Goal: Task Accomplishment & Management: Manage account settings

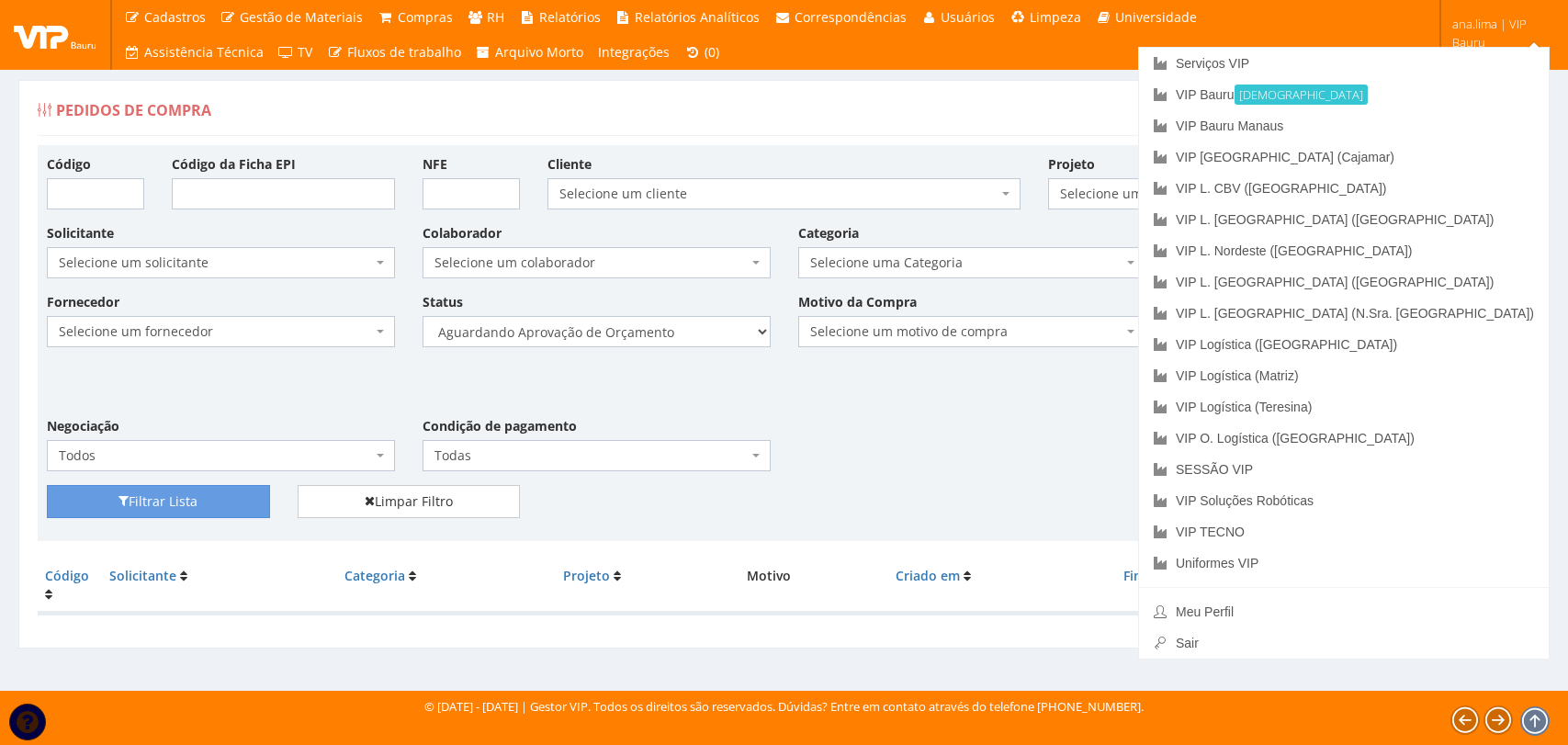
click at [1249, 56] on font "Serviços VIP" at bounding box center [1212, 63] width 73 height 15
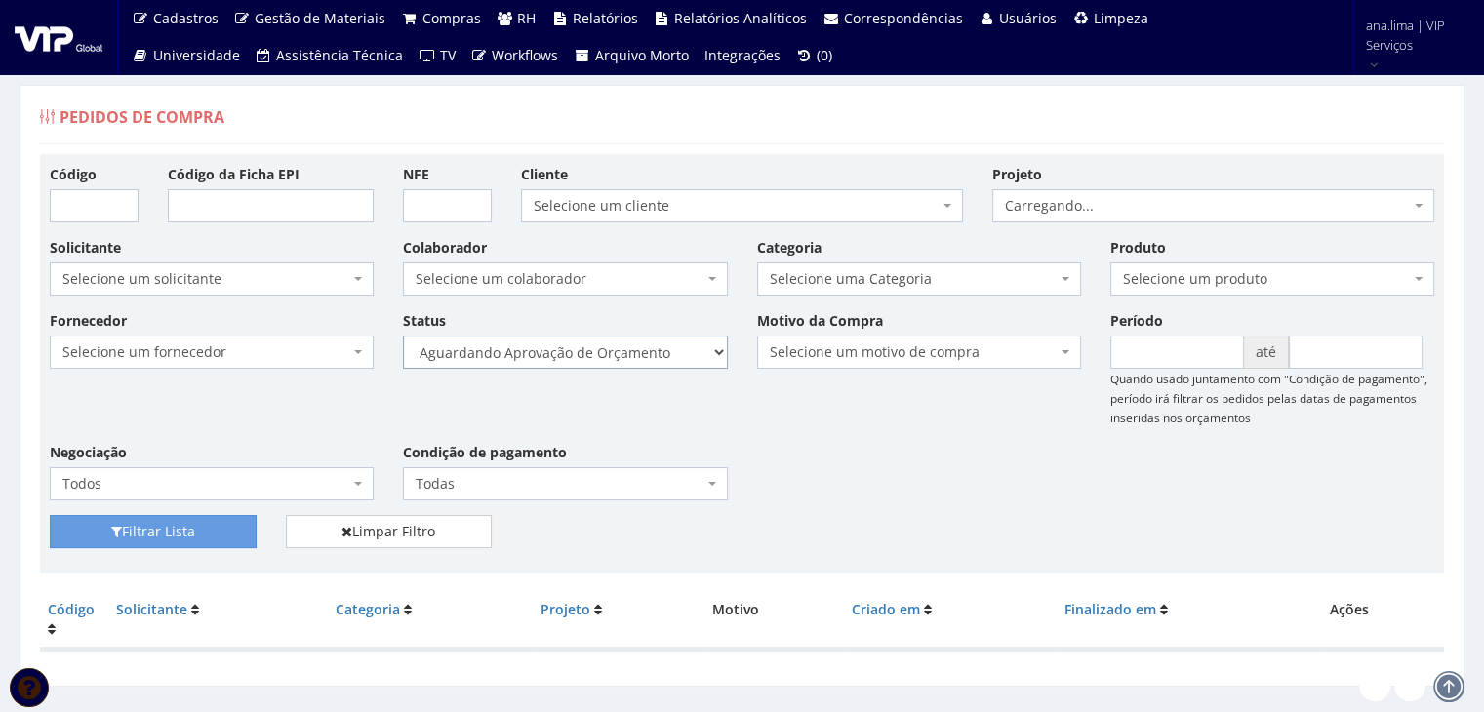
click at [622, 353] on select "Selecione um status Cancelado Aguardando Aprovação Diretoria Pedido Aprovado Ag…" at bounding box center [565, 352] width 324 height 33
select select "1"
click at [403, 336] on select "Selecione um status Cancelado Aguardando Aprovação Diretoria Pedido Aprovado Ag…" at bounding box center [565, 352] width 324 height 33
click at [202, 522] on button "Filtrar Lista" at bounding box center [153, 531] width 207 height 33
click at [612, 360] on select "Selecione um status Cancelado Aguardando Aprovação Diretoria Pedido Aprovado Ag…" at bounding box center [565, 352] width 324 height 33
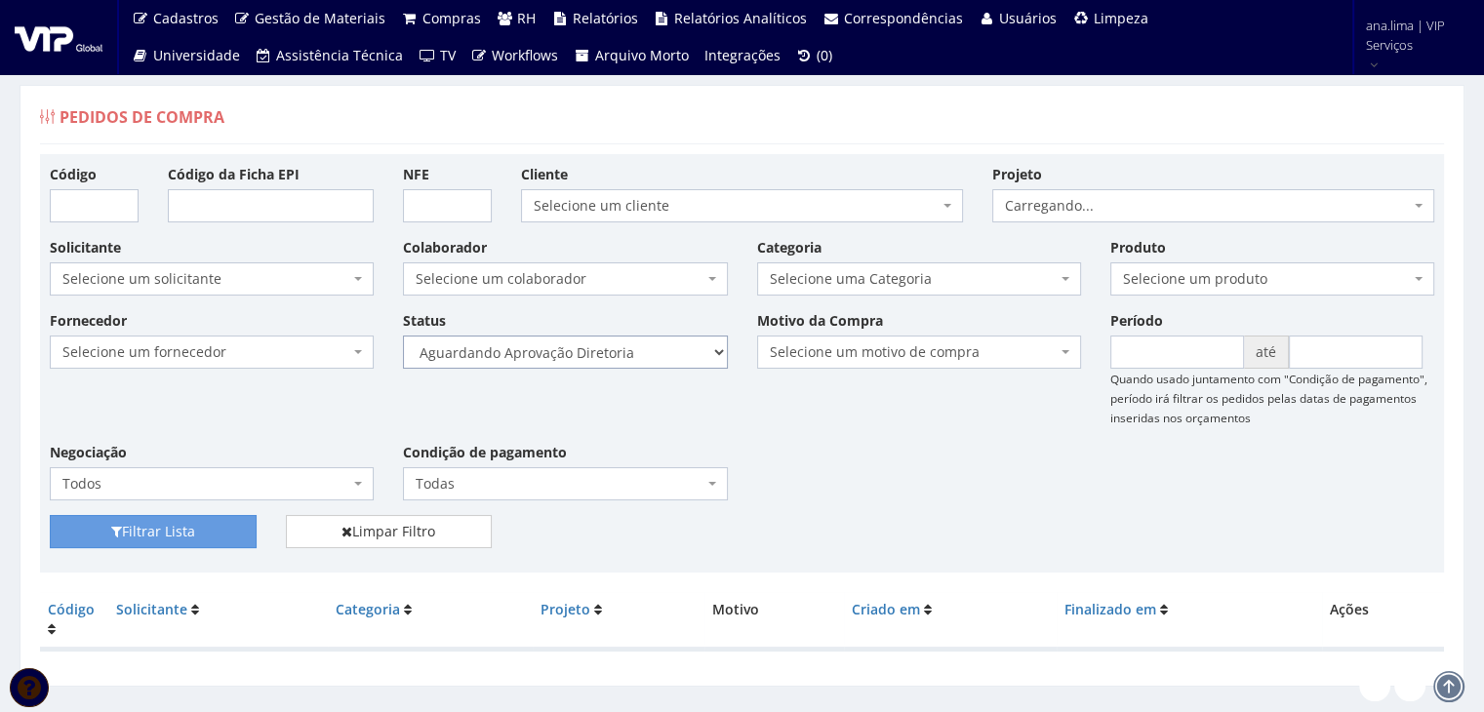
select select "4"
click at [403, 336] on select "Selecione um status Cancelado Aguardando Aprovação Diretoria Pedido Aprovado Ag…" at bounding box center [565, 352] width 324 height 33
click at [231, 522] on button "Filtrar Lista" at bounding box center [153, 531] width 207 height 33
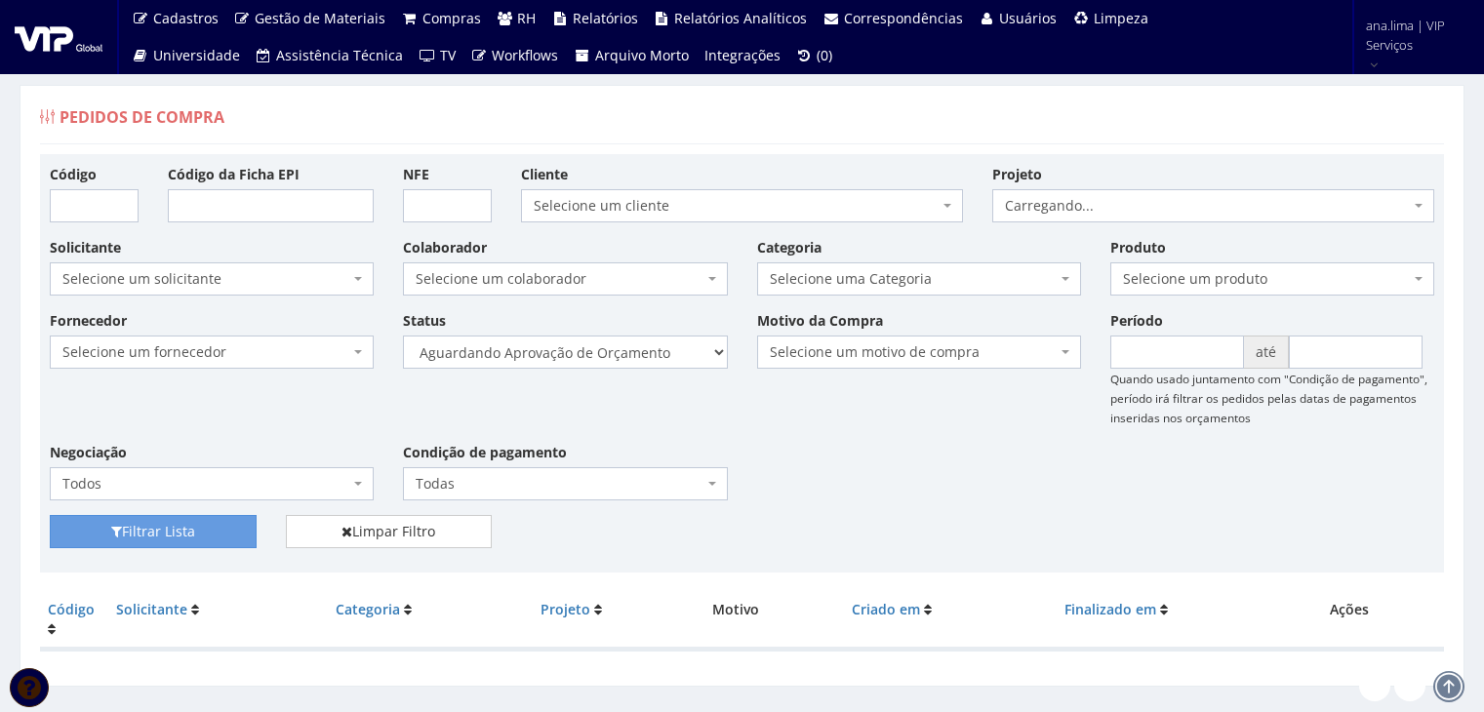
scroll to position [39, 0]
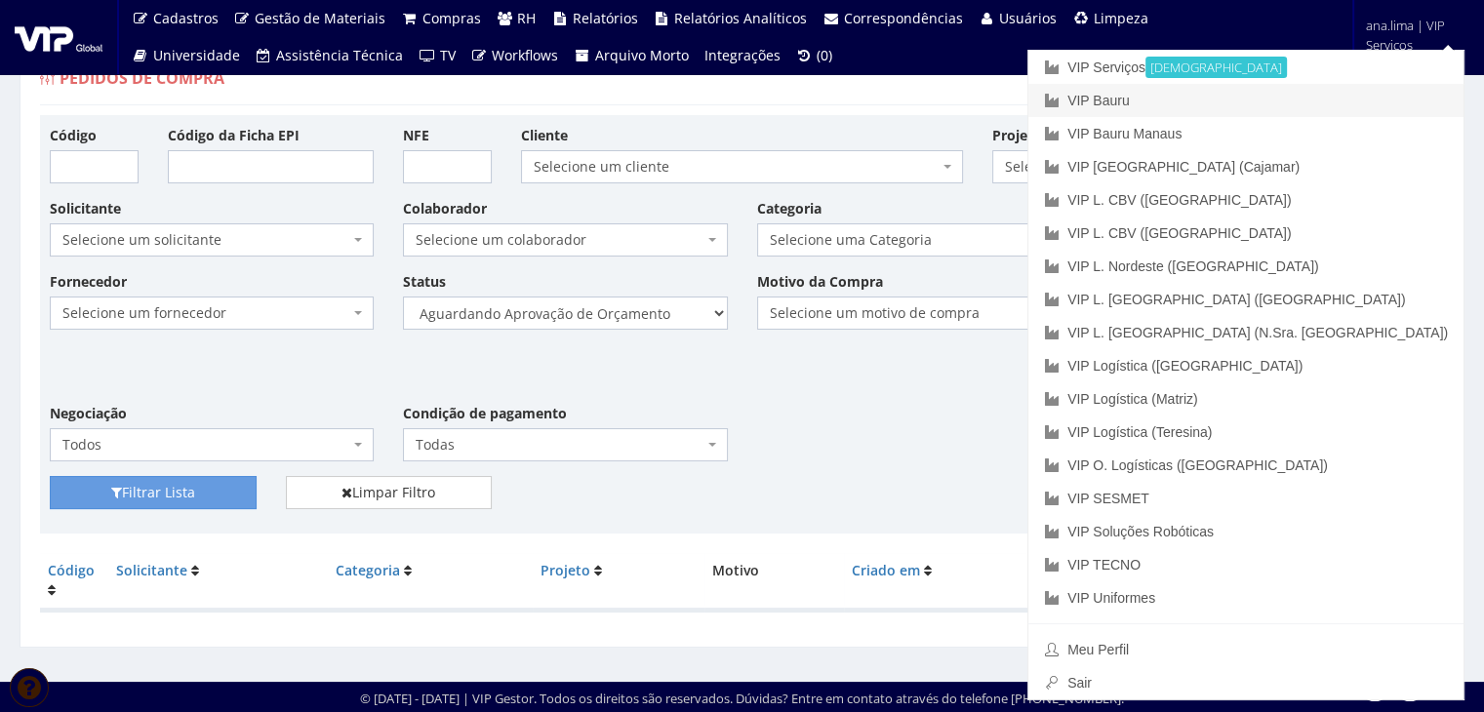
click at [1363, 110] on link "VIP Bauru" at bounding box center [1245, 100] width 435 height 33
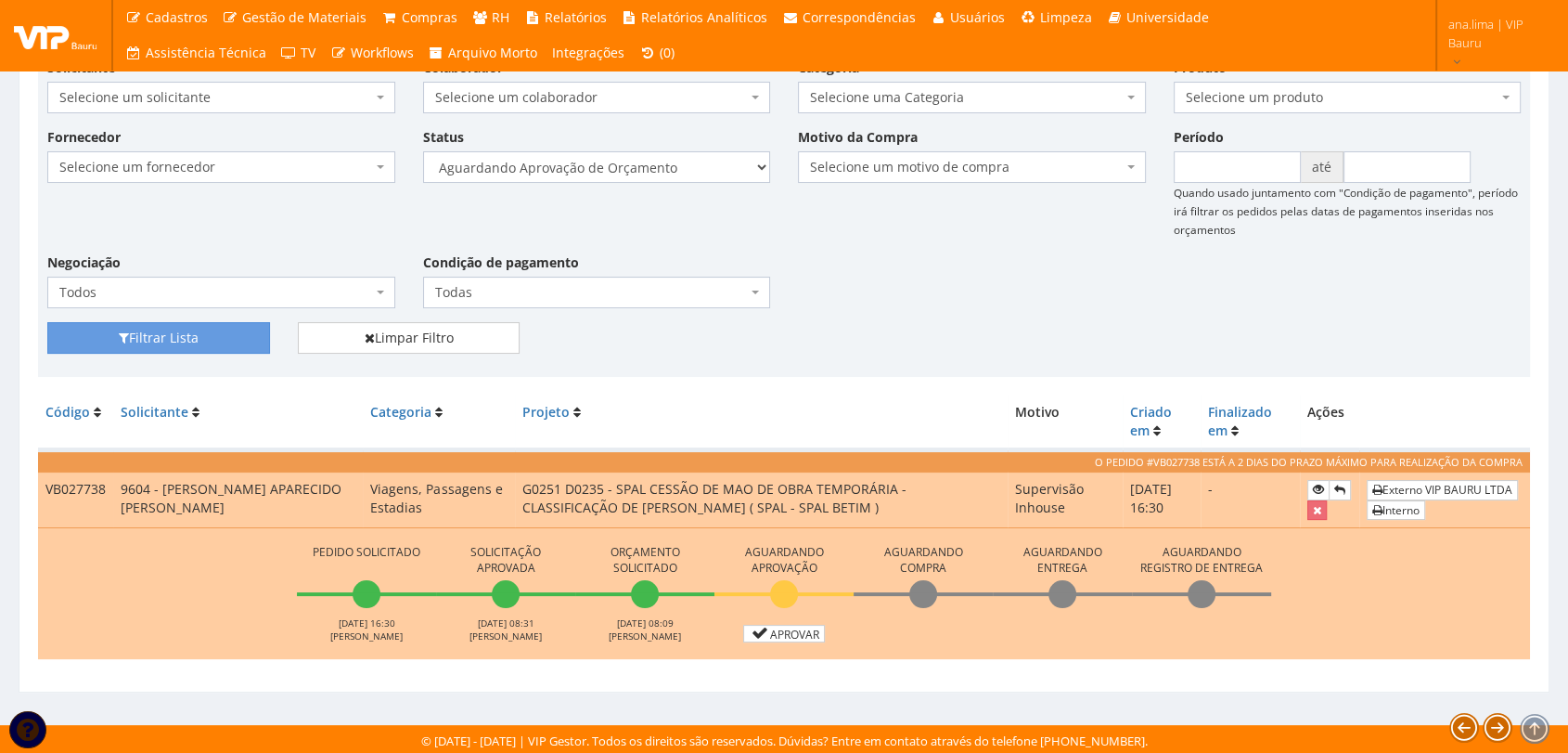
scroll to position [169, 0]
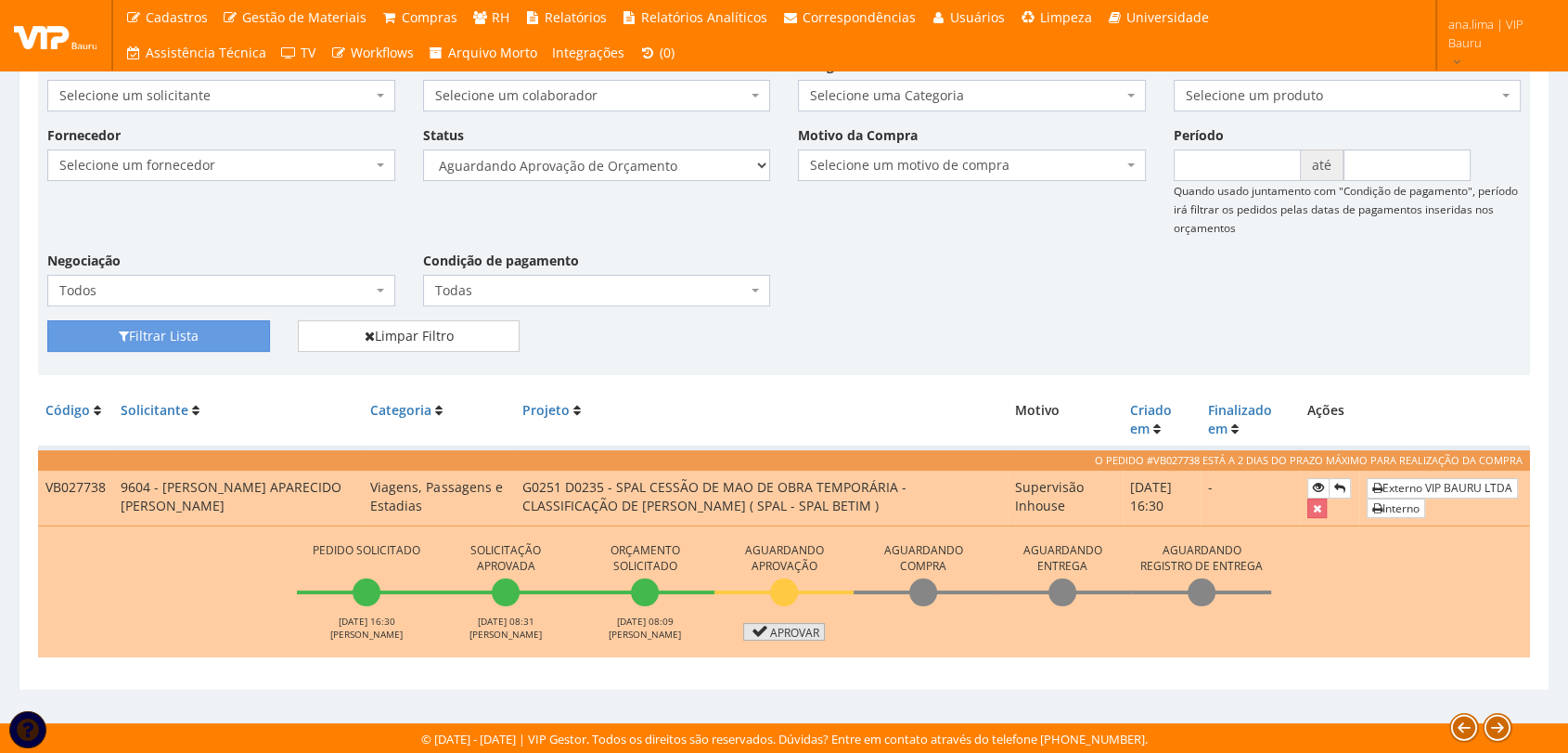
drag, startPoint x: 782, startPoint y: 633, endPoint x: 622, endPoint y: 540, distance: 185.1
click at [779, 633] on link "Aprovar" at bounding box center [784, 631] width 82 height 18
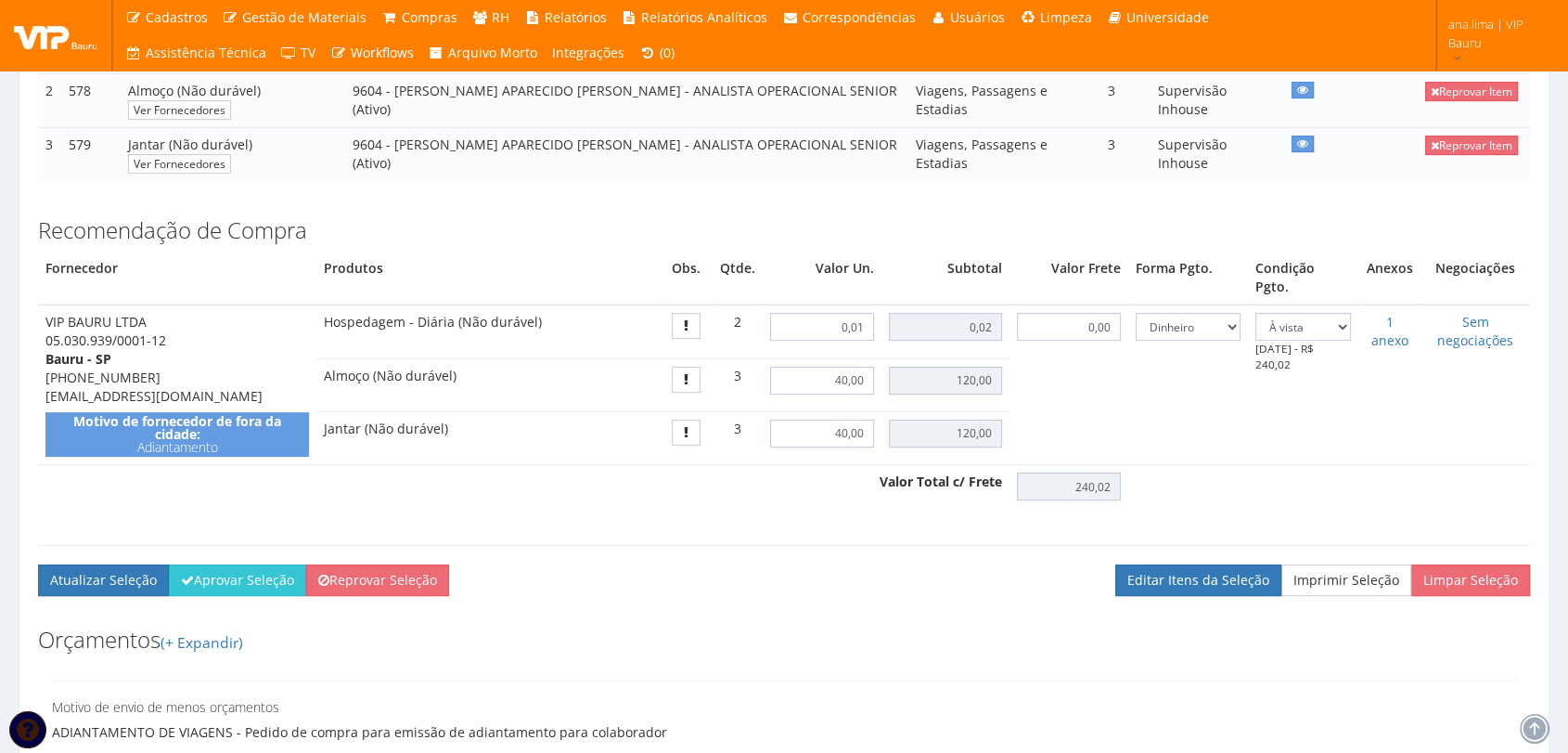
scroll to position [515, 0]
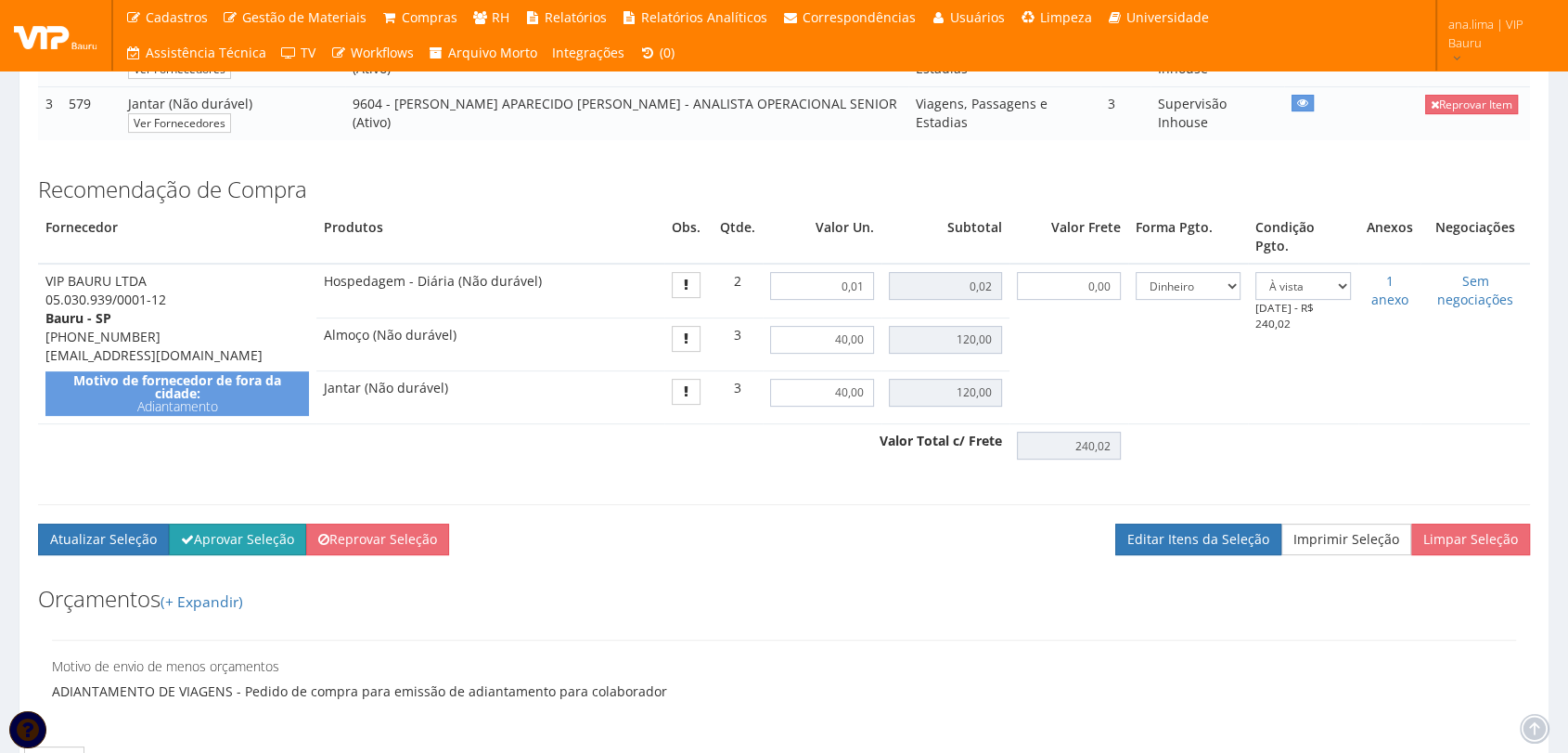
click at [220, 524] on button "Aprovar Seleção" at bounding box center [238, 539] width 137 height 31
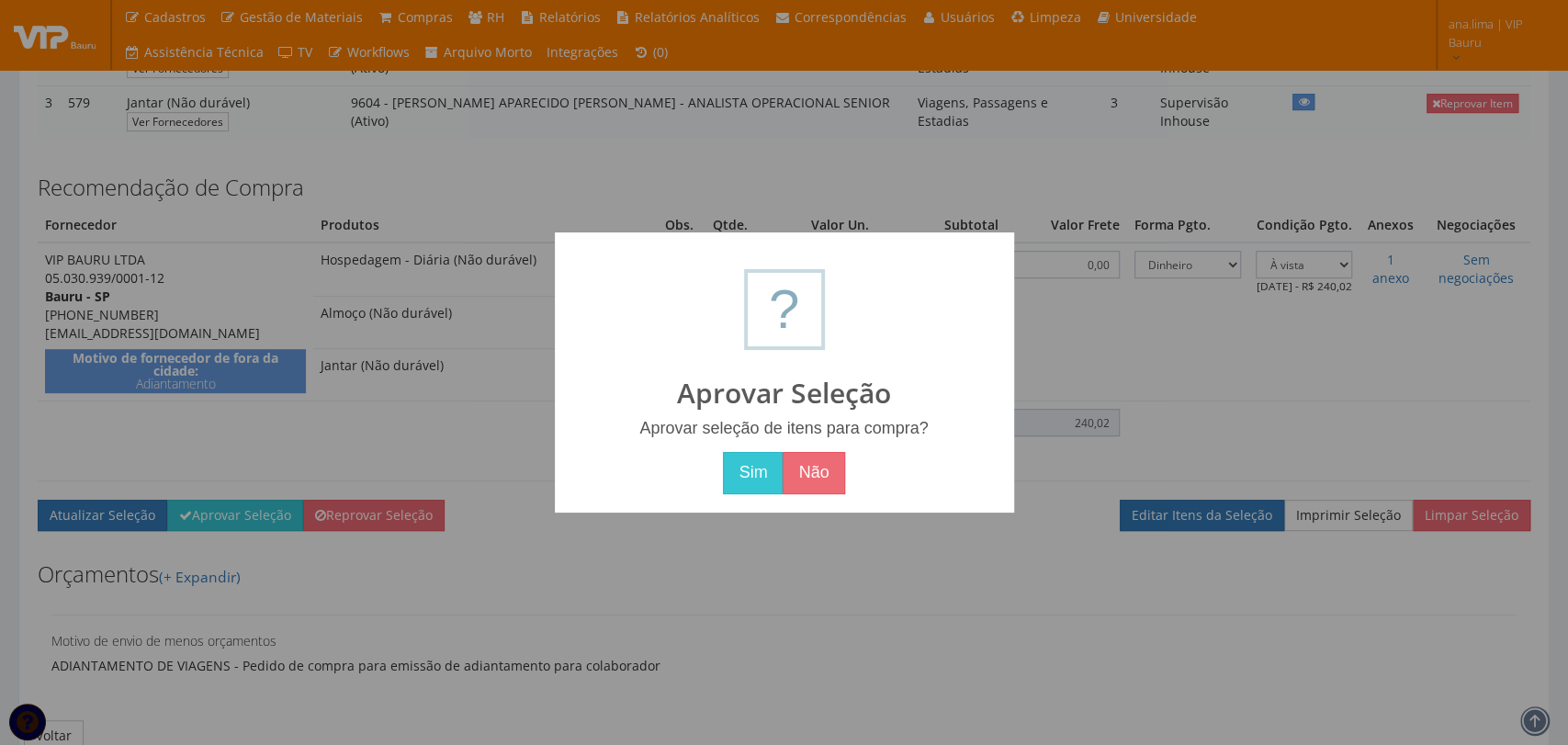
drag, startPoint x: 740, startPoint y: 461, endPoint x: 564, endPoint y: 492, distance: 178.7
click at [740, 462] on button "Sim" at bounding box center [752, 473] width 59 height 42
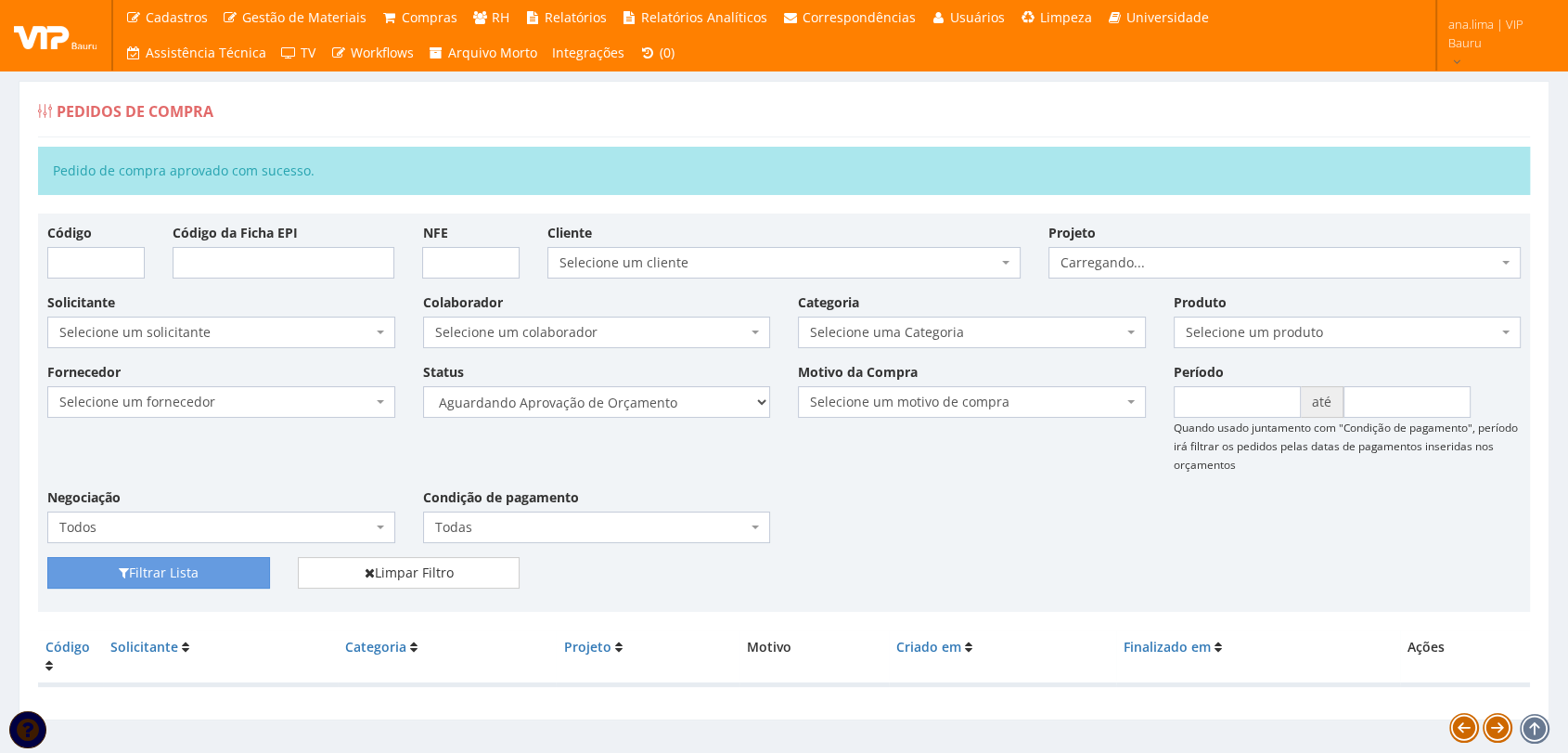
scroll to position [30, 0]
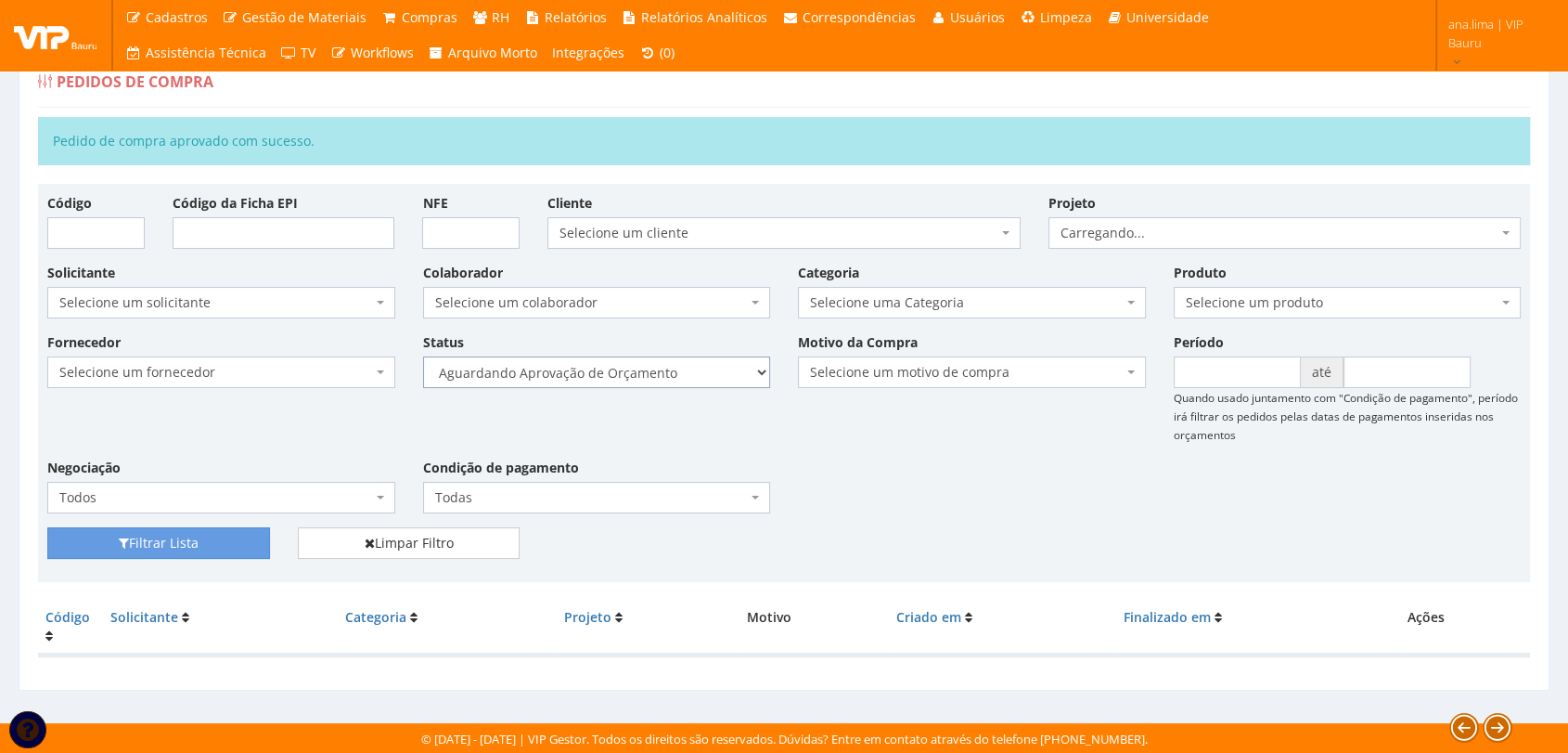
click at [660, 374] on select "Selecione um status Cancelado Aguardando Aprovação Diretoria Pedido Aprovado Ag…" at bounding box center [598, 372] width 348 height 31
select select "1"
click at [423, 357] on select "Selecione um status Cancelado Aguardando Aprovação Diretoria Pedido Aprovado Ag…" at bounding box center [598, 372] width 348 height 31
click at [229, 550] on button "Filtrar Lista" at bounding box center [159, 543] width 223 height 31
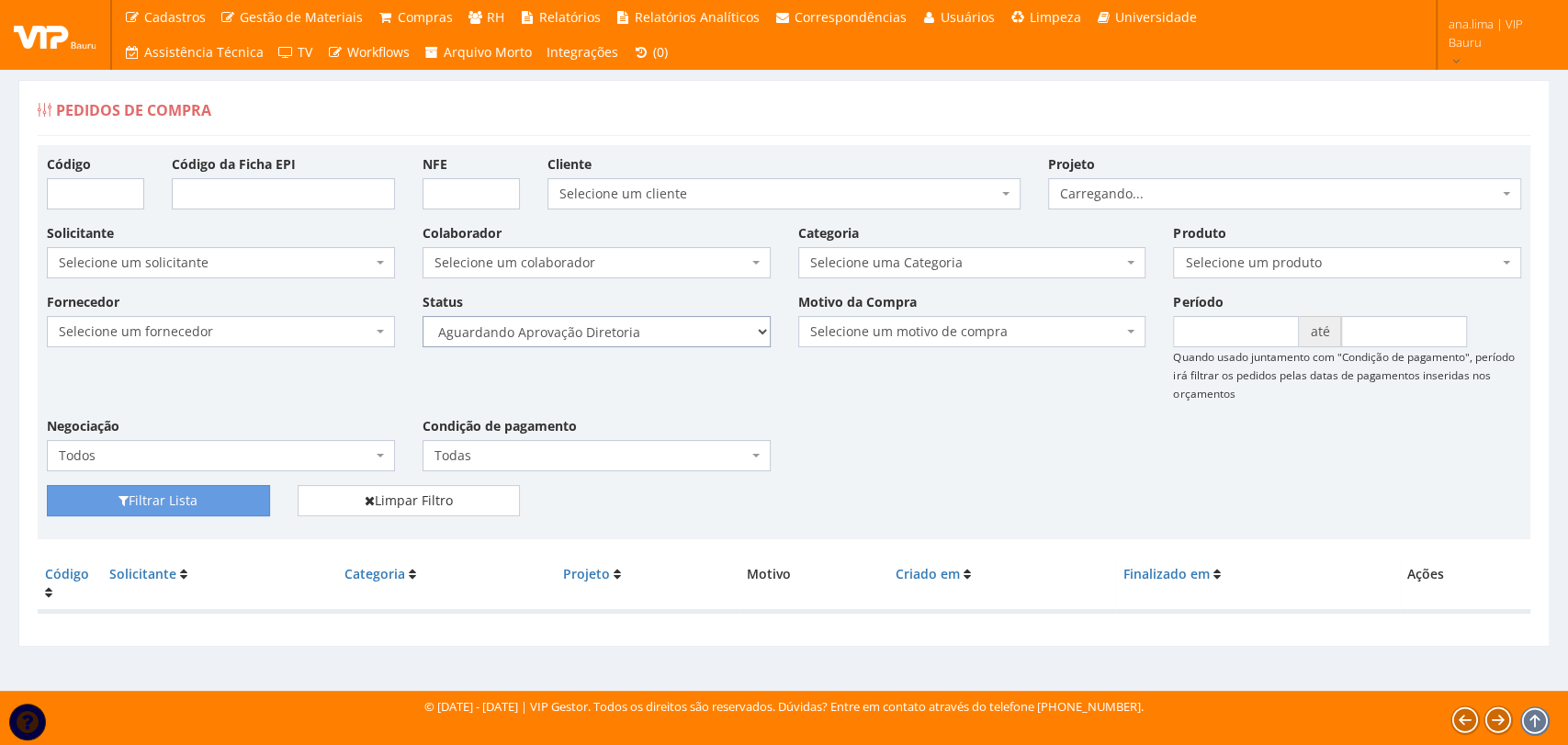
click at [678, 346] on select "Selecione um status Cancelado Aguardando Aprovação Diretoria Pedido Aprovado Ag…" at bounding box center [597, 332] width 348 height 31
select select "4"
click at [423, 316] on select "Selecione um status Cancelado Aguardando Aprovação Diretoria Pedido Aprovado Ag…" at bounding box center [597, 332] width 348 height 31
drag, startPoint x: 242, startPoint y: 492, endPoint x: 654, endPoint y: 437, distance: 415.7
click at [242, 493] on button "Filtrar Lista" at bounding box center [158, 500] width 223 height 31
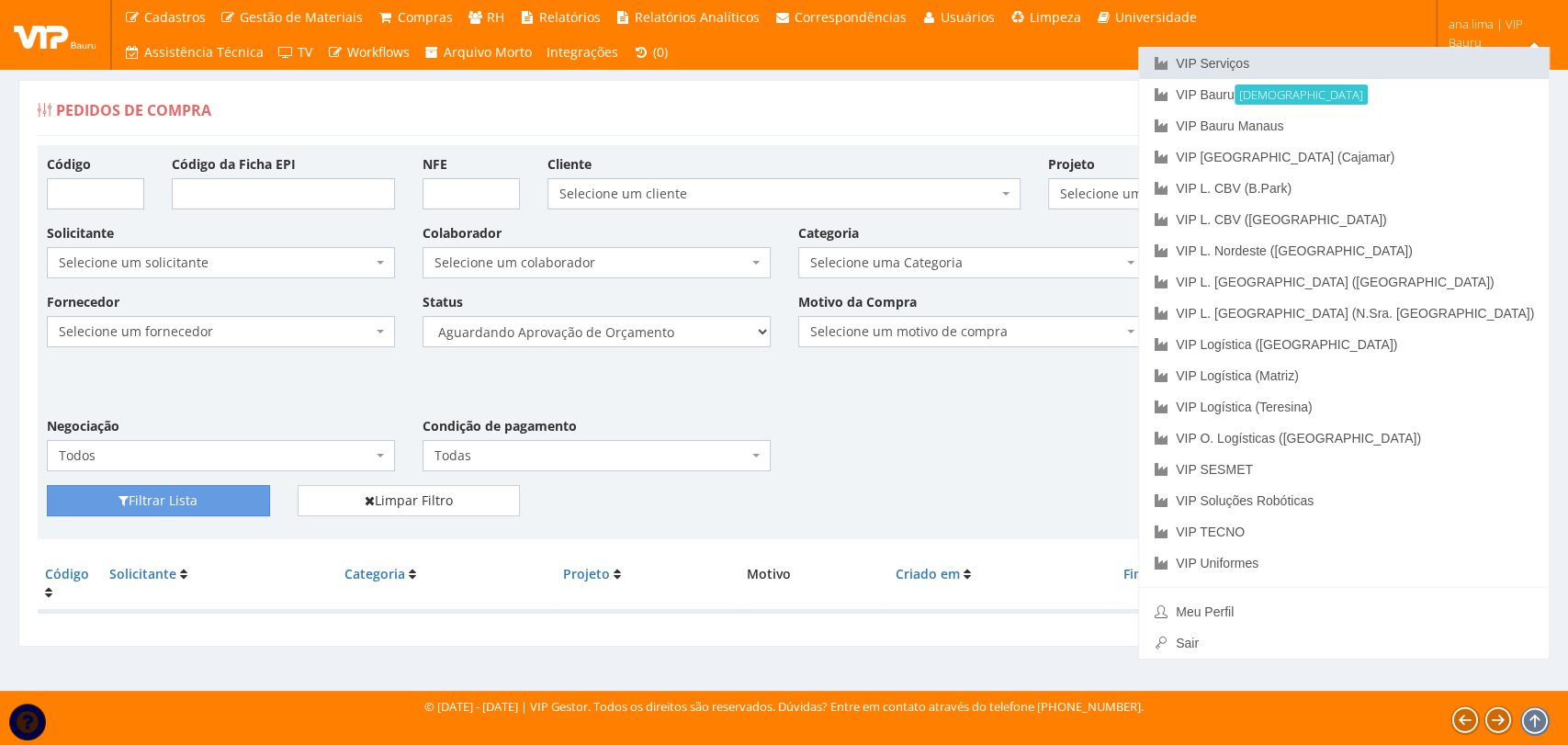
click at [1395, 53] on link "VIP Serviços" at bounding box center [1343, 63] width 410 height 31
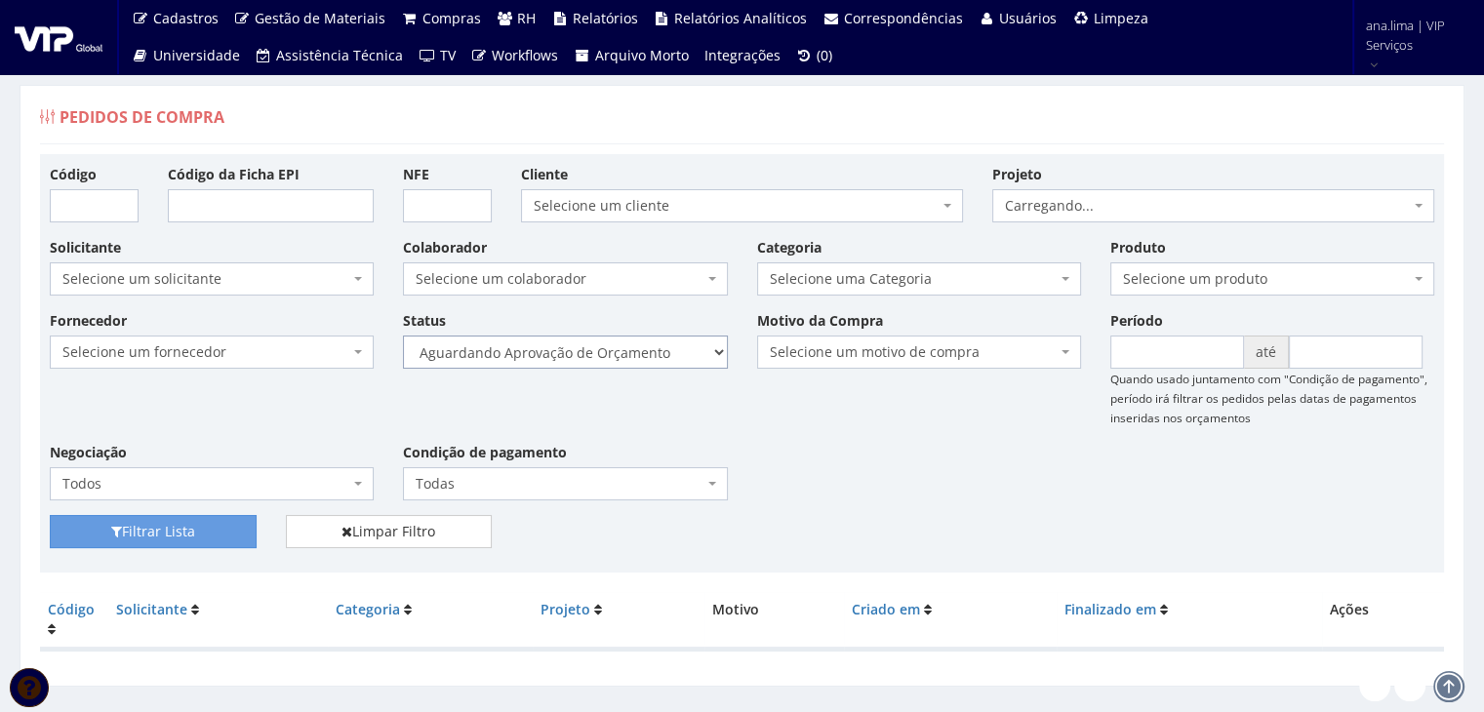
click at [653, 343] on select "Selecione um status Cancelado Aguardando Aprovação Diretoria Pedido Aprovado Ag…" at bounding box center [565, 352] width 324 height 33
select select "1"
click at [403, 336] on select "Selecione um status Cancelado Aguardando Aprovação Diretoria Pedido Aprovado Ag…" at bounding box center [565, 352] width 324 height 33
click at [219, 525] on button "Filtrar Lista" at bounding box center [153, 531] width 207 height 33
drag, startPoint x: 0, startPoint y: 0, endPoint x: 611, endPoint y: 365, distance: 711.2
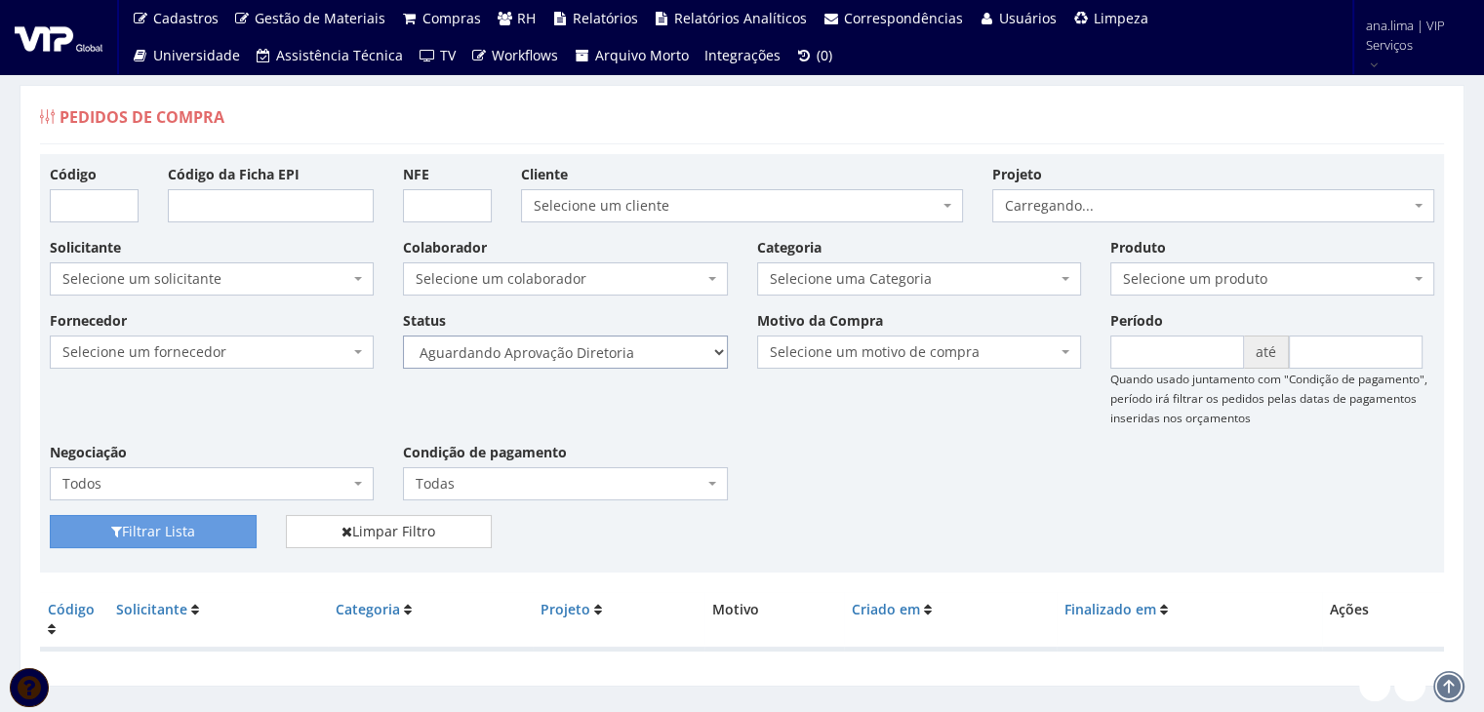
click at [611, 356] on select "Selecione um status Cancelado Aguardando Aprovação Diretoria Pedido Aprovado Ag…" at bounding box center [565, 352] width 324 height 33
select select "4"
click at [403, 336] on select "Selecione um status Cancelado Aguardando Aprovação Diretoria Pedido Aprovado Ag…" at bounding box center [565, 352] width 324 height 33
click at [245, 533] on button "Filtrar Lista" at bounding box center [153, 531] width 207 height 33
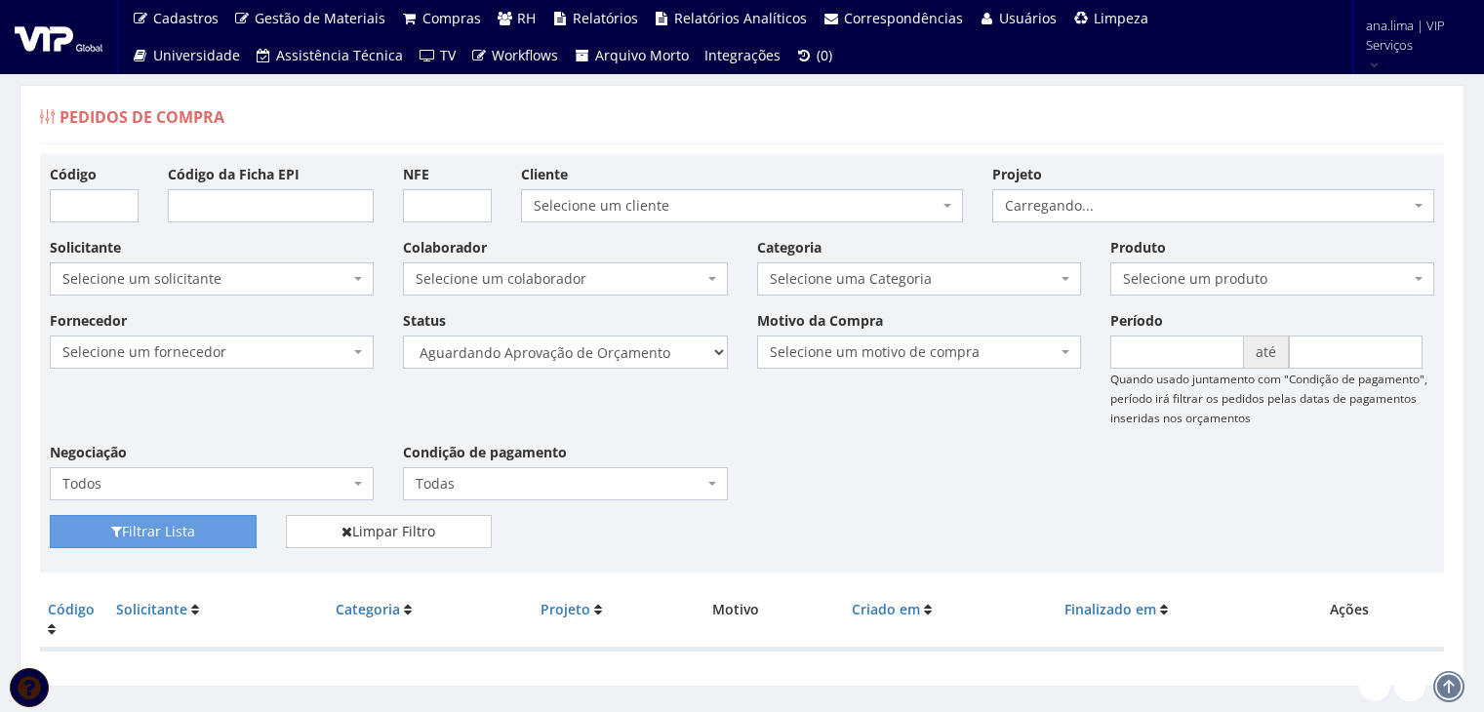
scroll to position [39, 0]
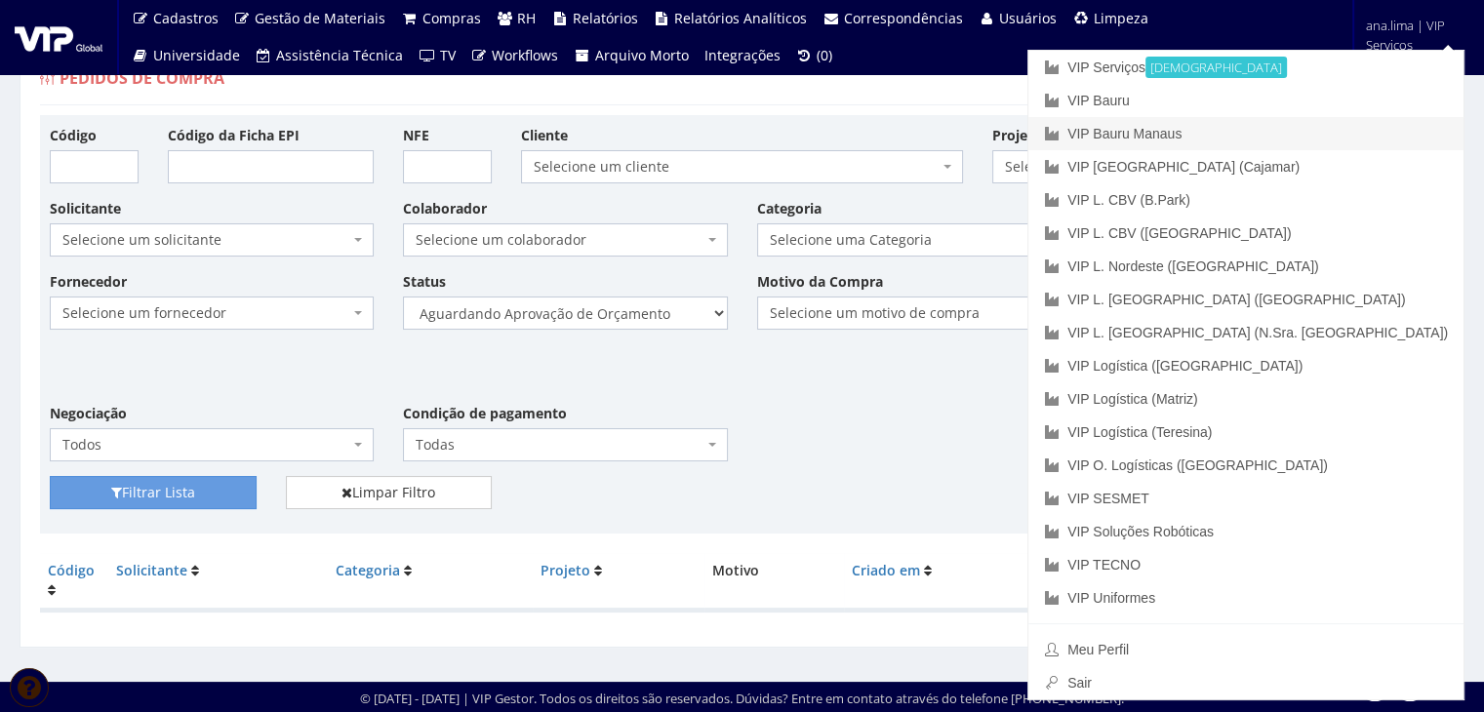
click at [1374, 138] on link "VIP Bauru Manaus" at bounding box center [1245, 133] width 435 height 33
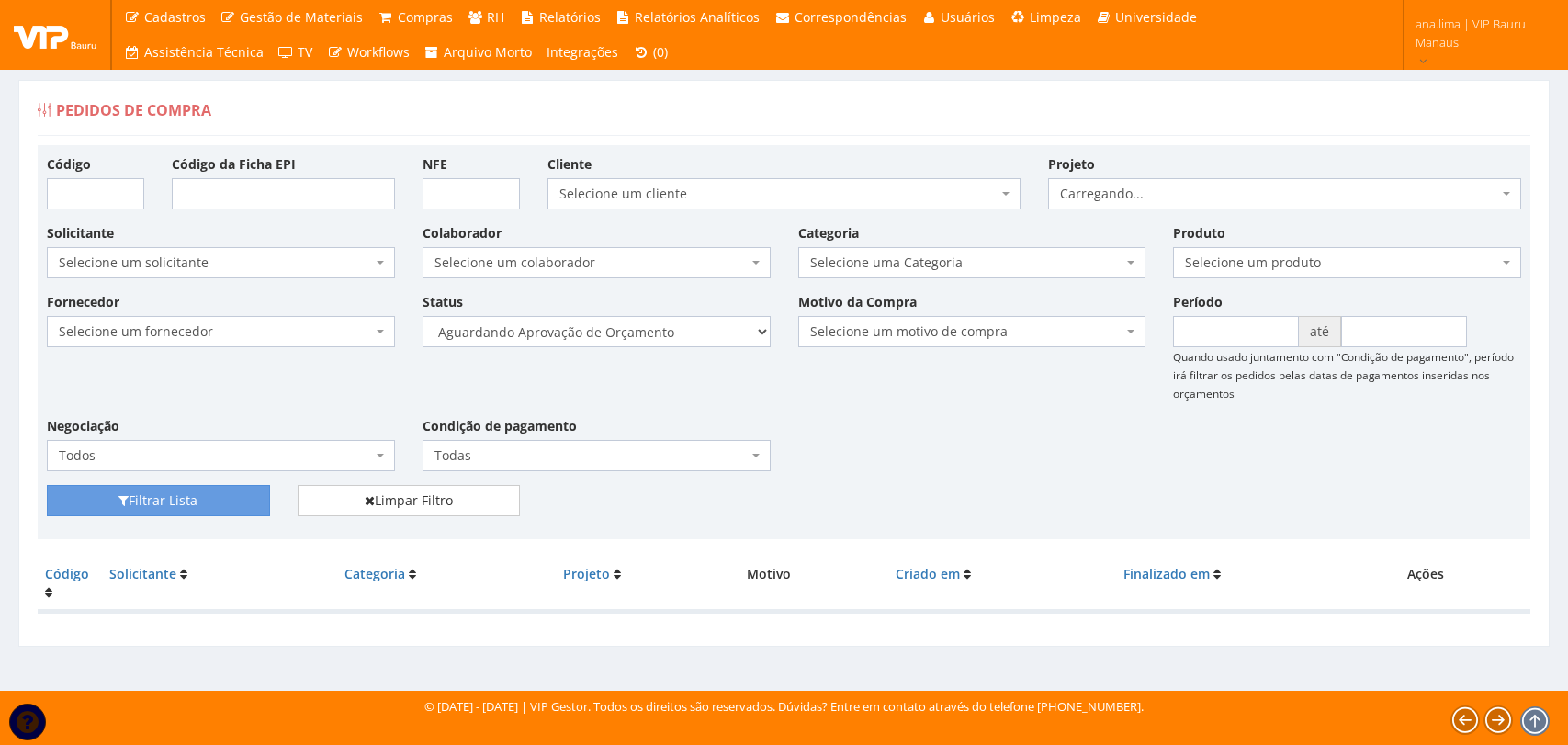
click at [673, 336] on select "Selecione um status Cancelado Aguardando Aprovação Diretoria Pedido Aprovado Ag…" at bounding box center [597, 332] width 348 height 31
select select "1"
click at [423, 316] on select "Selecione um status Cancelado Aguardando Aprovação Diretoria Pedido Aprovado Ag…" at bounding box center [597, 332] width 348 height 31
drag, startPoint x: 182, startPoint y: 499, endPoint x: 540, endPoint y: 406, distance: 369.9
click at [183, 499] on button "Filtrar Lista" at bounding box center [158, 500] width 223 height 31
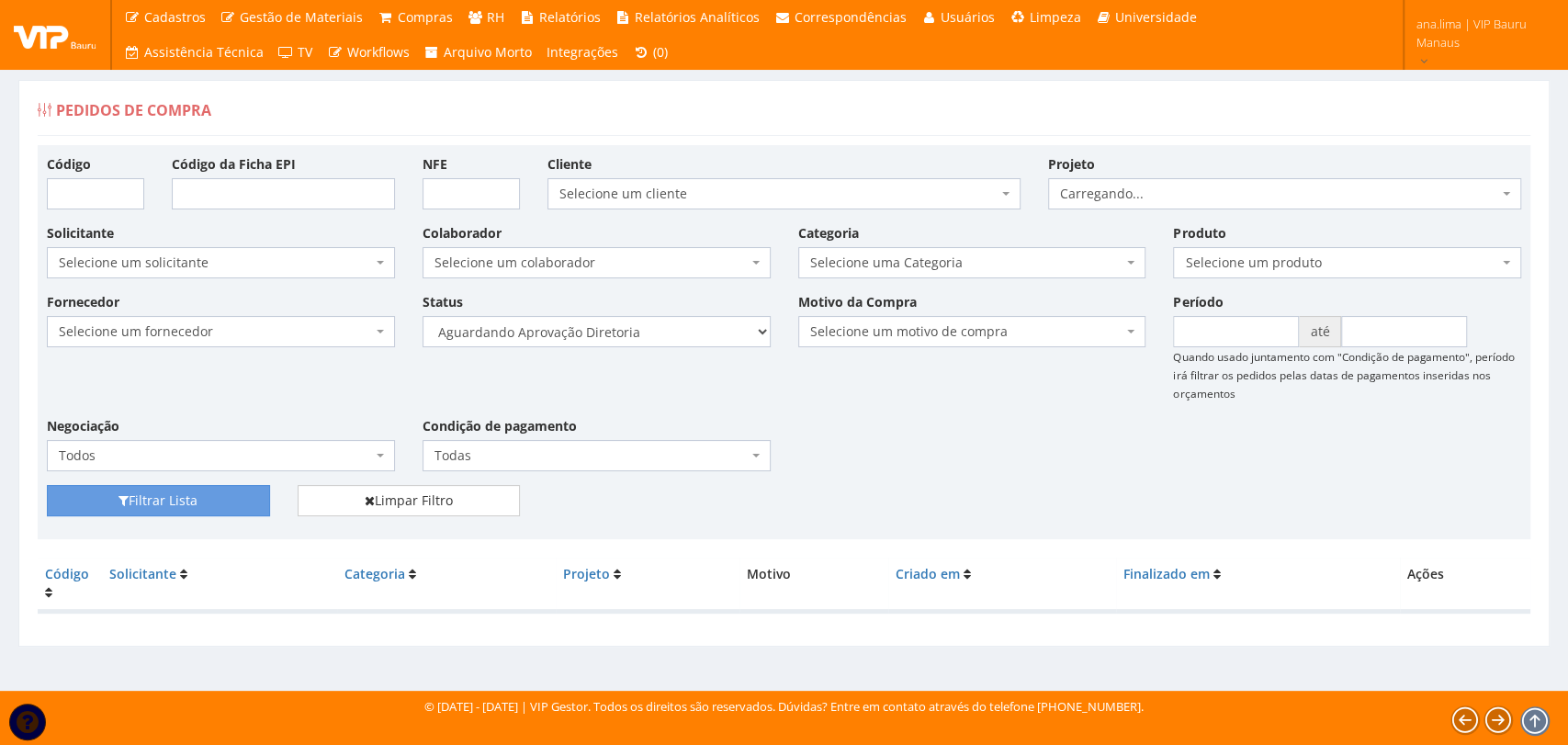
click at [633, 339] on select "Selecione um status Cancelado Aguardando Aprovação Diretoria Pedido Aprovado Ag…" at bounding box center [597, 332] width 348 height 31
select select "4"
click at [423, 316] on select "Selecione um status Cancelado Aguardando Aprovação Diretoria Pedido Aprovado Ag…" at bounding box center [597, 332] width 348 height 31
click at [212, 495] on button "Filtrar Lista" at bounding box center [158, 500] width 223 height 31
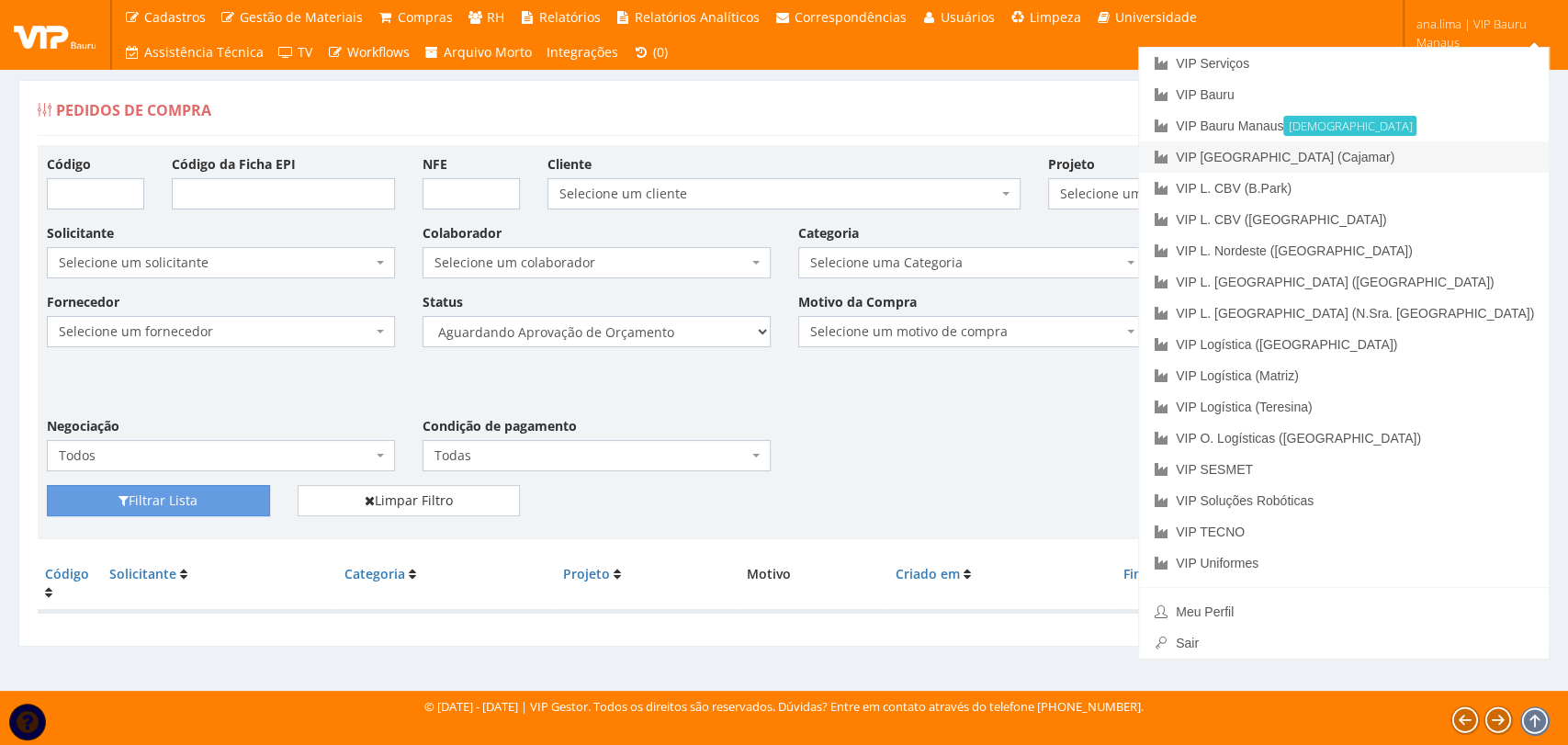
click at [1456, 161] on link "VIP [GEOGRAPHIC_DATA] (Cajamar)" at bounding box center [1343, 156] width 410 height 31
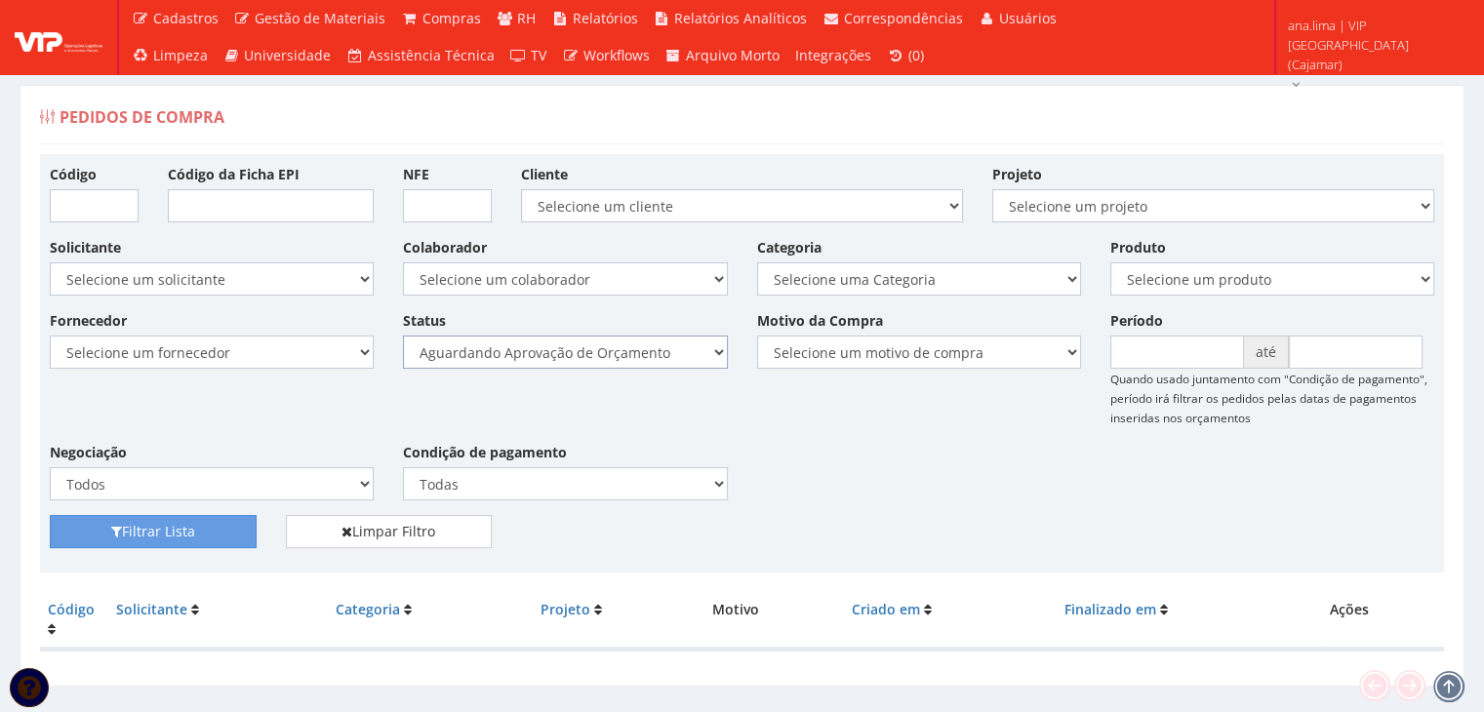
click at [668, 356] on select "Selecione um status Cancelado Aguardando Aprovação Diretoria Pedido Aprovado Ag…" at bounding box center [565, 352] width 324 height 33
select select "1"
click at [403, 336] on select "Selecione um status Cancelado Aguardando Aprovação Diretoria Pedido Aprovado Ag…" at bounding box center [565, 352] width 324 height 33
drag, startPoint x: 247, startPoint y: 524, endPoint x: 468, endPoint y: 444, distance: 235.4
click at [247, 524] on button "Filtrar Lista" at bounding box center [153, 531] width 207 height 33
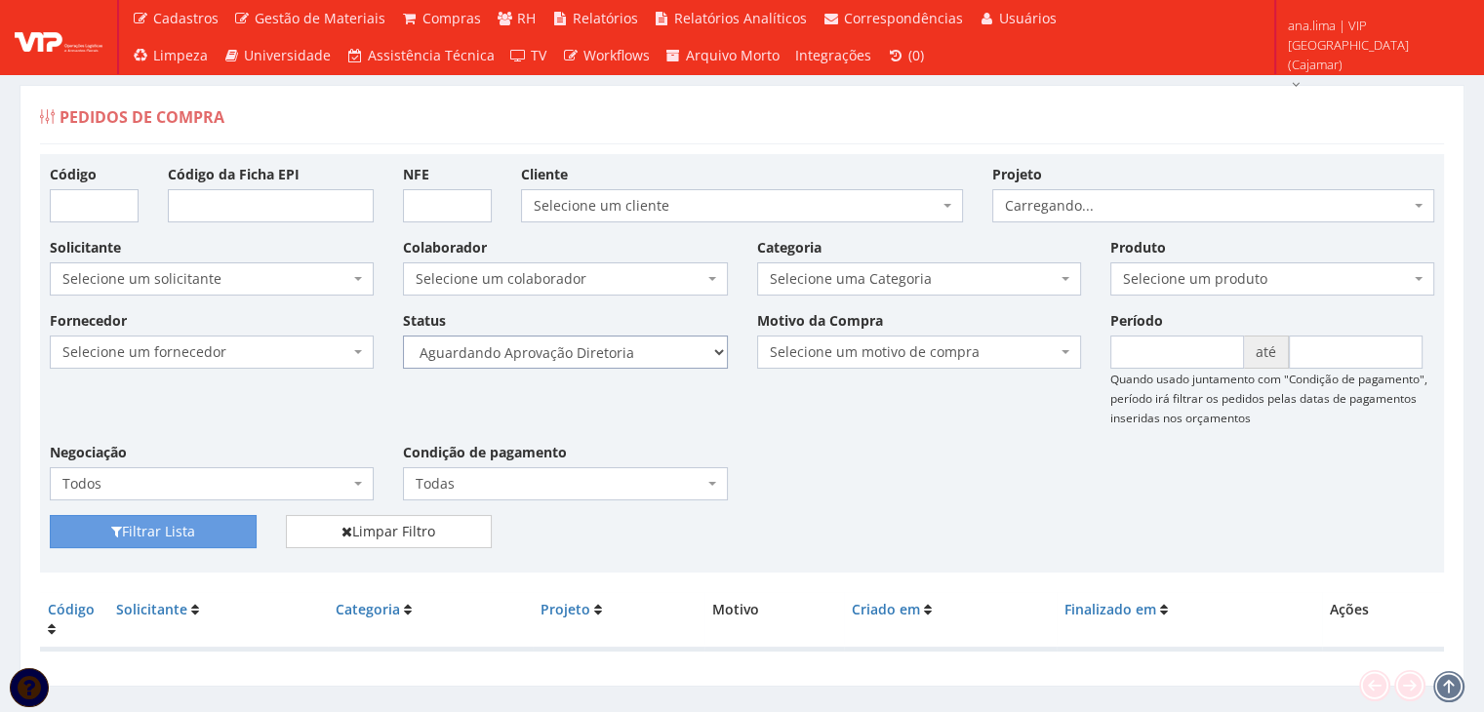
drag, startPoint x: 0, startPoint y: 0, endPoint x: 632, endPoint y: 351, distance: 723.0
click at [632, 351] on select "Selecione um status Cancelado Aguardando Aprovação Diretoria Pedido Aprovado Ag…" at bounding box center [565, 352] width 324 height 33
select select "4"
click at [403, 336] on select "Selecione um status Cancelado Aguardando Aprovação Diretoria Pedido Aprovado Ag…" at bounding box center [565, 352] width 324 height 33
click at [102, 532] on button "Filtrar Lista" at bounding box center [153, 531] width 207 height 33
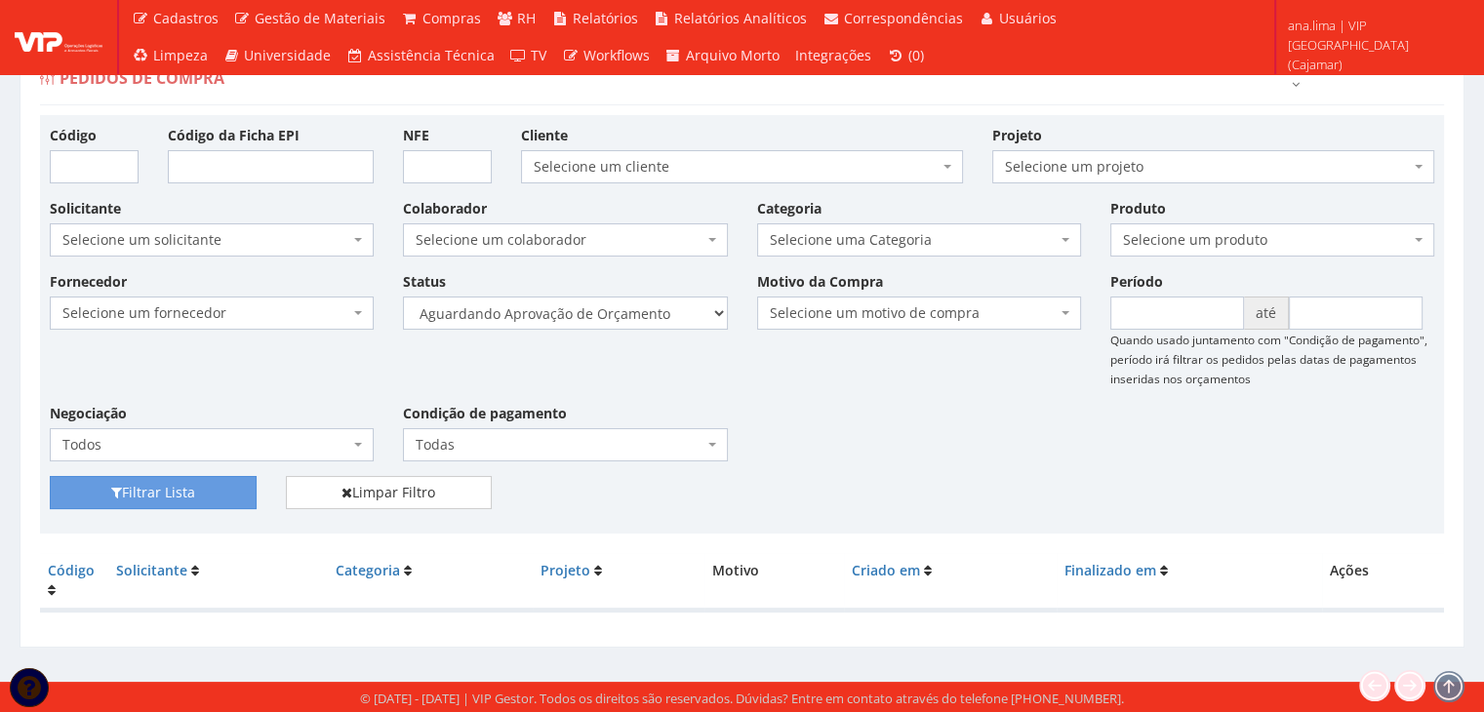
scroll to position [39, 0]
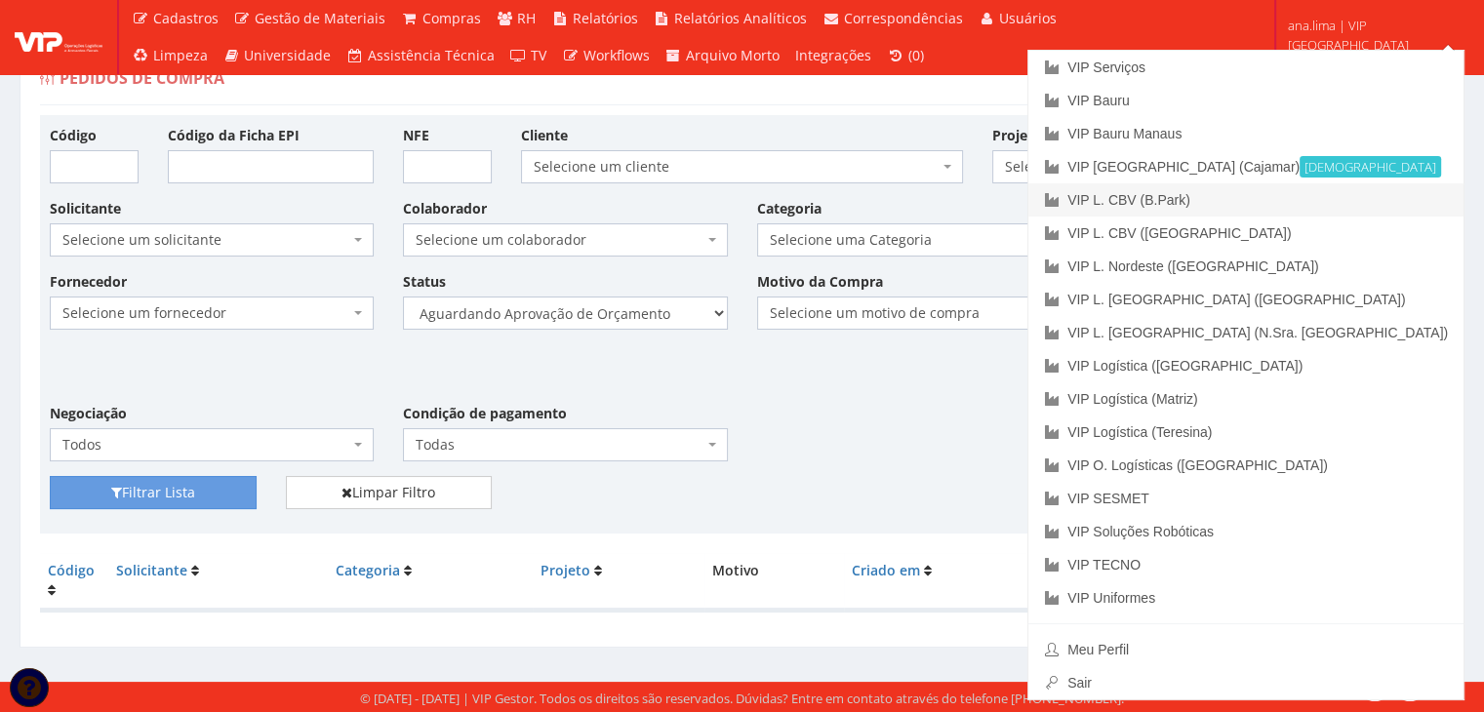
click at [1355, 195] on link "VIP L. CBV (B.Park)" at bounding box center [1245, 199] width 435 height 33
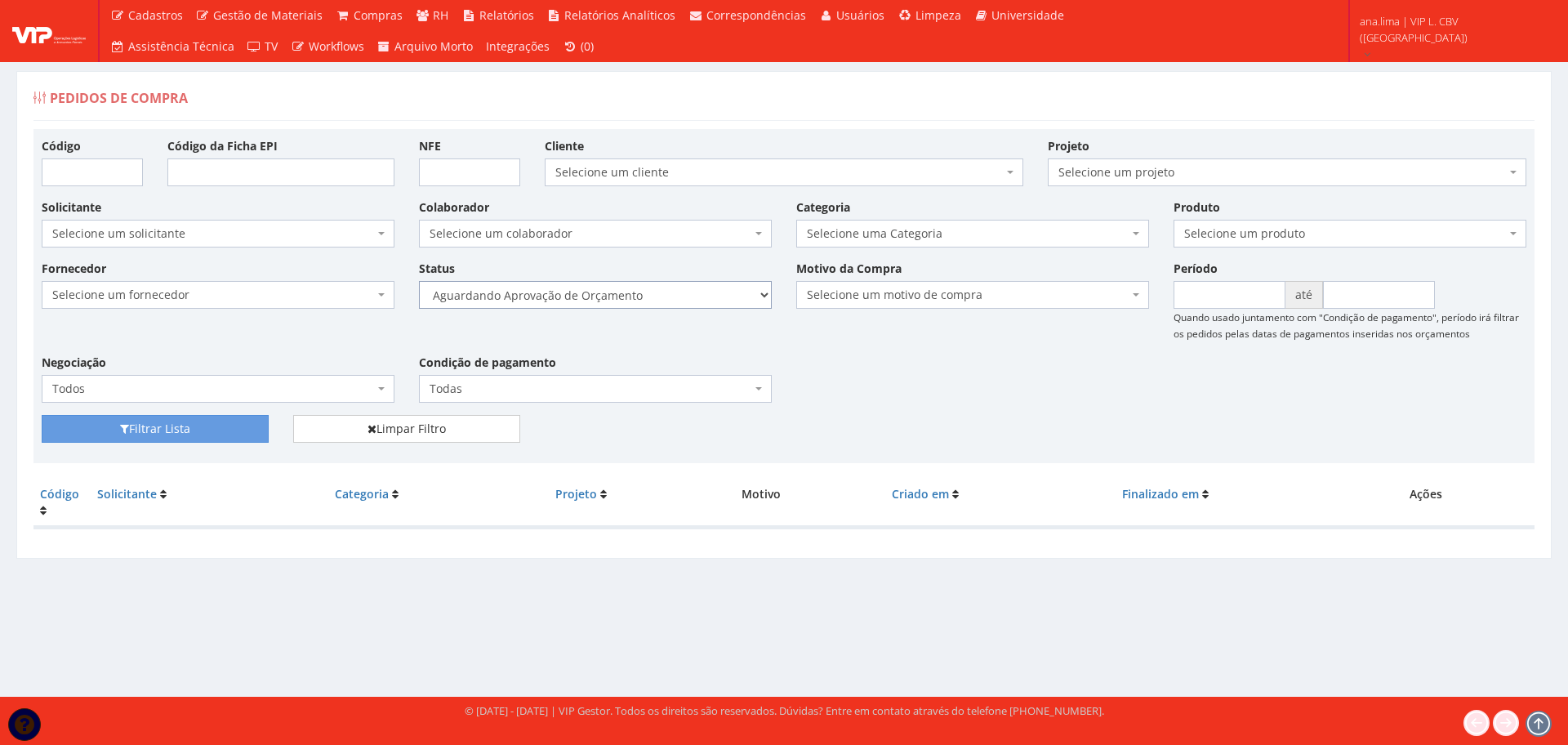
click at [653, 305] on select "Selecione um status Cancelado Aguardando Aprovação Diretoria Pedido Aprovado Ag…" at bounding box center [594, 295] width 352 height 28
select select "1"
click at [419, 281] on select "Selecione um status Cancelado Aguardando Aprovação Diretoria Pedido Aprovado Ag…" at bounding box center [594, 295] width 352 height 28
click at [232, 432] on button "Filtrar Lista" at bounding box center [155, 428] width 227 height 28
drag, startPoint x: 694, startPoint y: 290, endPoint x: 684, endPoint y: 298, distance: 12.8
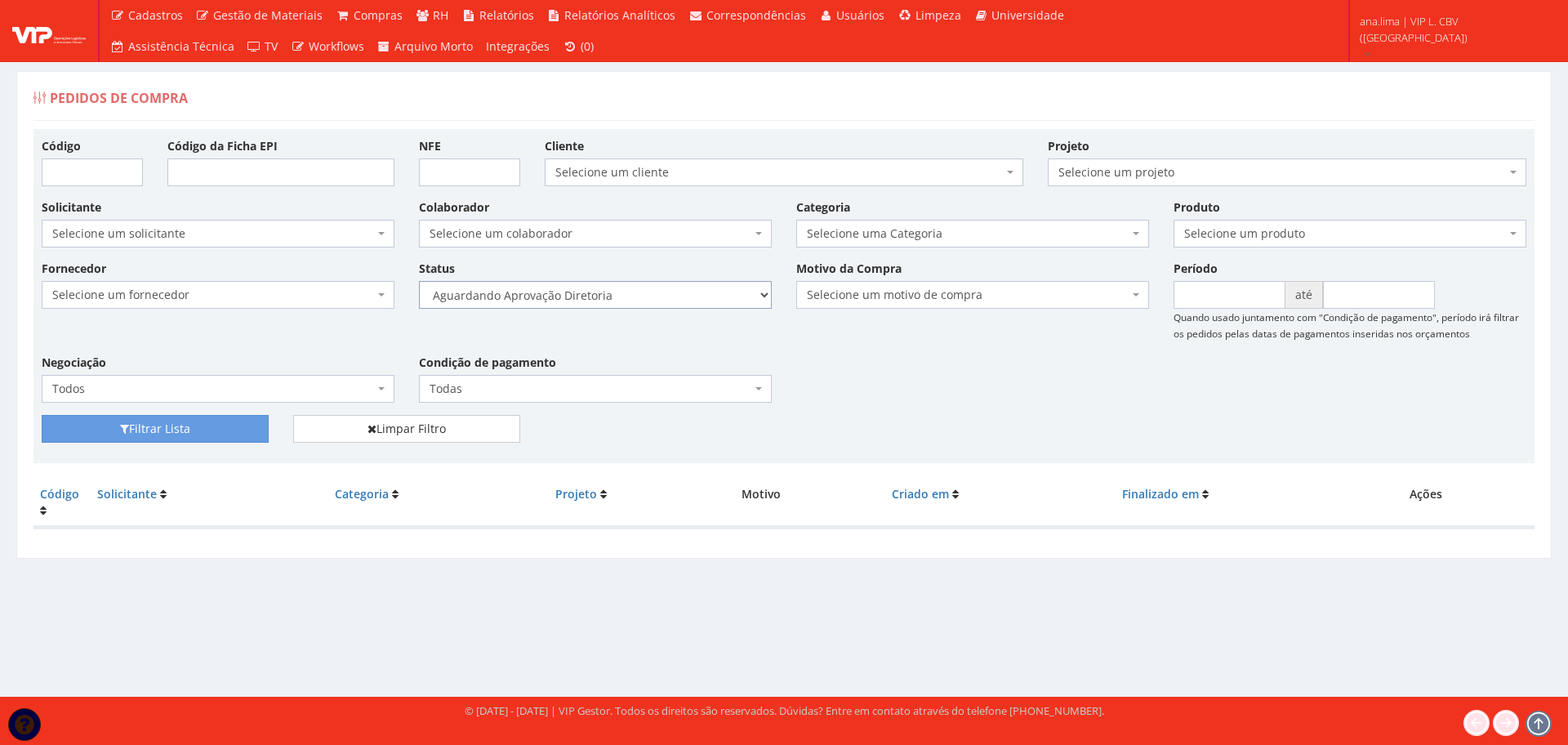
click at [694, 291] on select "Selecione um status Cancelado Aguardando Aprovação Diretoria Pedido Aprovado Ag…" at bounding box center [594, 295] width 352 height 28
click at [419, 281] on select "Selecione um status Cancelado Aguardando Aprovação Diretoria Pedido Aprovado Ag…" at bounding box center [594, 295] width 352 height 28
click at [225, 416] on button "Filtrar Lista" at bounding box center [155, 428] width 227 height 28
drag, startPoint x: 0, startPoint y: 0, endPoint x: 630, endPoint y: 299, distance: 697.4
click at [630, 299] on select "Selecione um status Cancelado Aguardando Aprovação Diretoria Pedido Aprovado Ag…" at bounding box center [594, 295] width 352 height 28
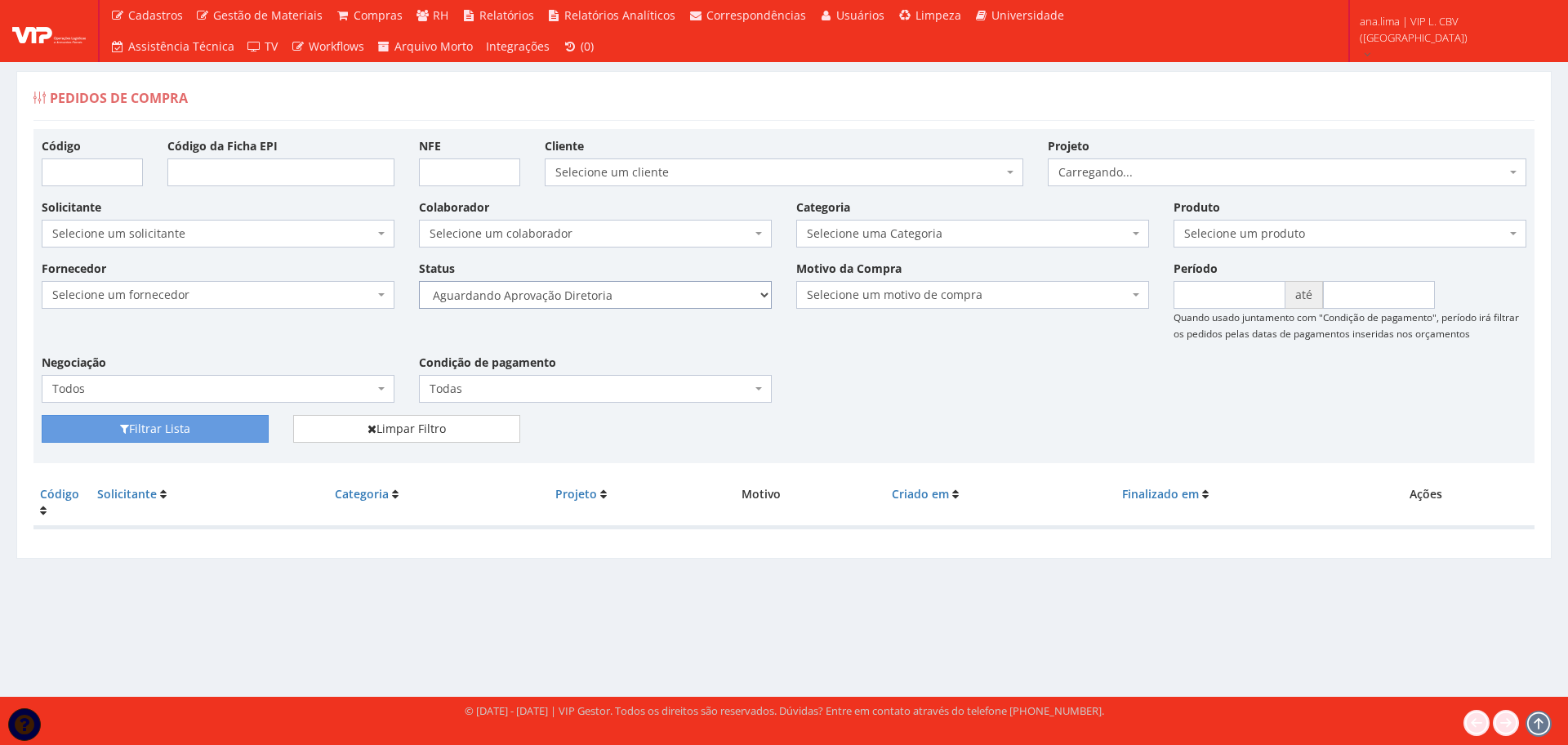
select select "4"
click at [419, 281] on select "Selecione um status Cancelado Aguardando Aprovação Diretoria Pedido Aprovado Ag…" at bounding box center [594, 295] width 352 height 28
click at [210, 424] on button "Filtrar Lista" at bounding box center [155, 428] width 227 height 28
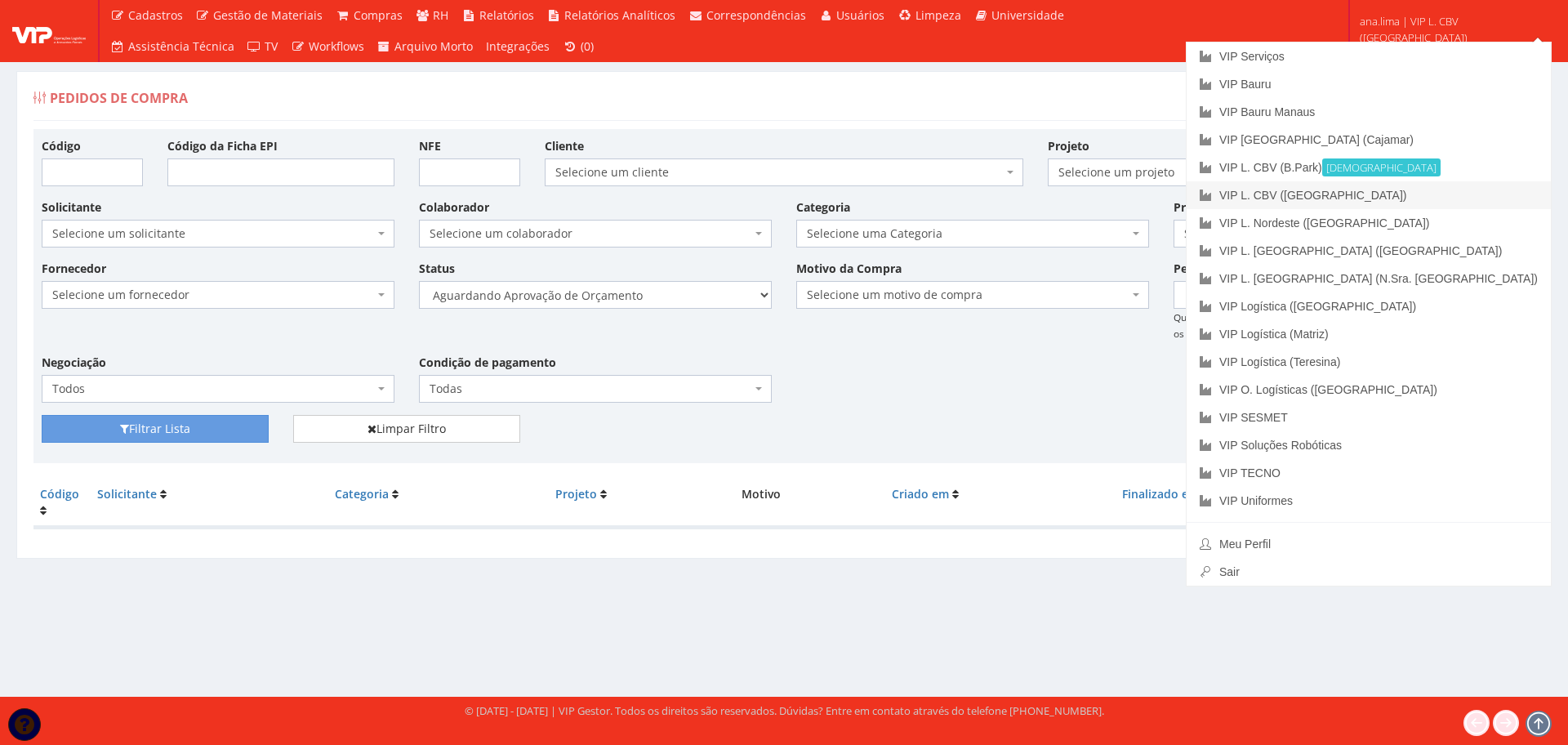
click at [1437, 188] on link "VIP L. CBV ([GEOGRAPHIC_DATA])" at bounding box center [1368, 195] width 364 height 28
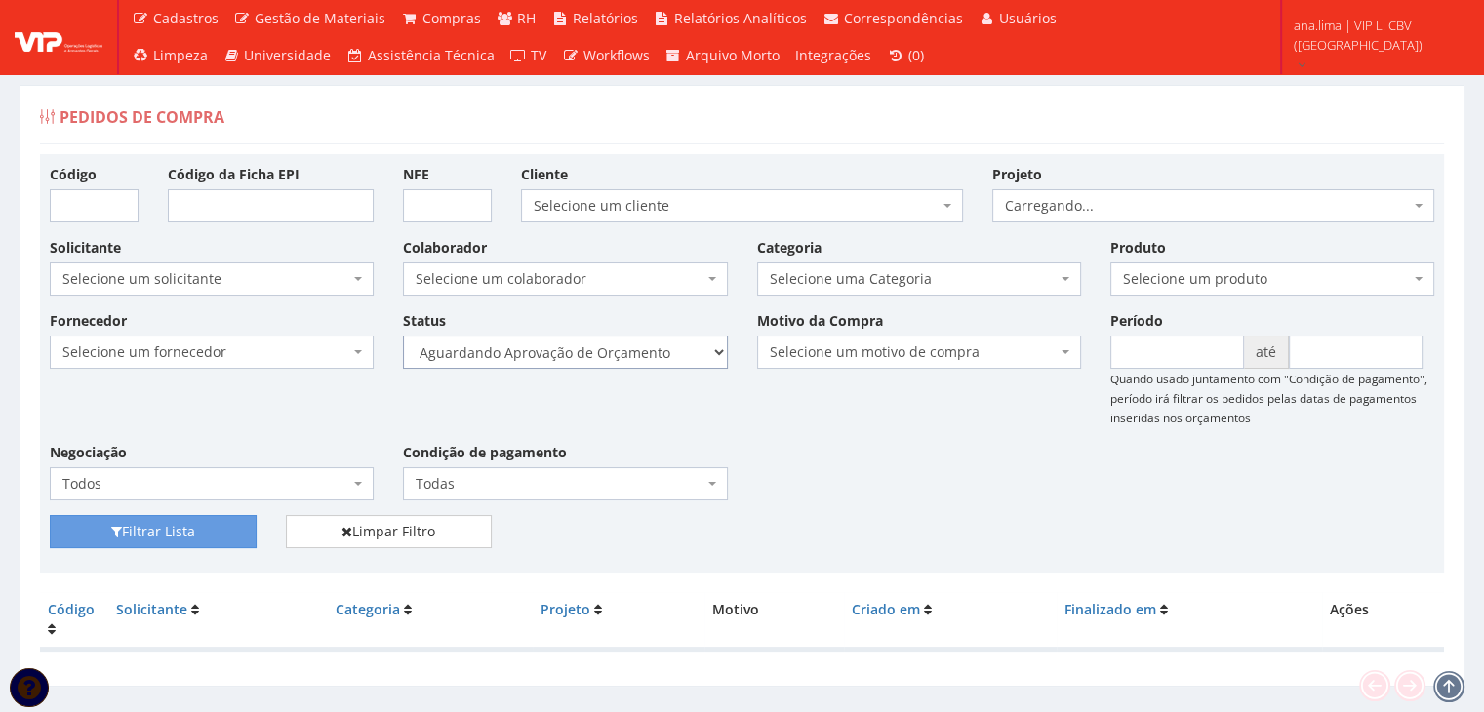
click at [660, 344] on select "Selecione um status Cancelado Aguardando Aprovação Diretoria Pedido Aprovado Ag…" at bounding box center [565, 352] width 324 height 33
select select "1"
click at [403, 336] on select "Selecione um status Cancelado Aguardando Aprovação Diretoria Pedido Aprovado Ag…" at bounding box center [565, 352] width 324 height 33
click at [230, 521] on button "Filtrar Lista" at bounding box center [153, 531] width 207 height 33
click at [613, 356] on select "Selecione um status Cancelado Aguardando Aprovação Diretoria Pedido Aprovado Ag…" at bounding box center [565, 352] width 324 height 33
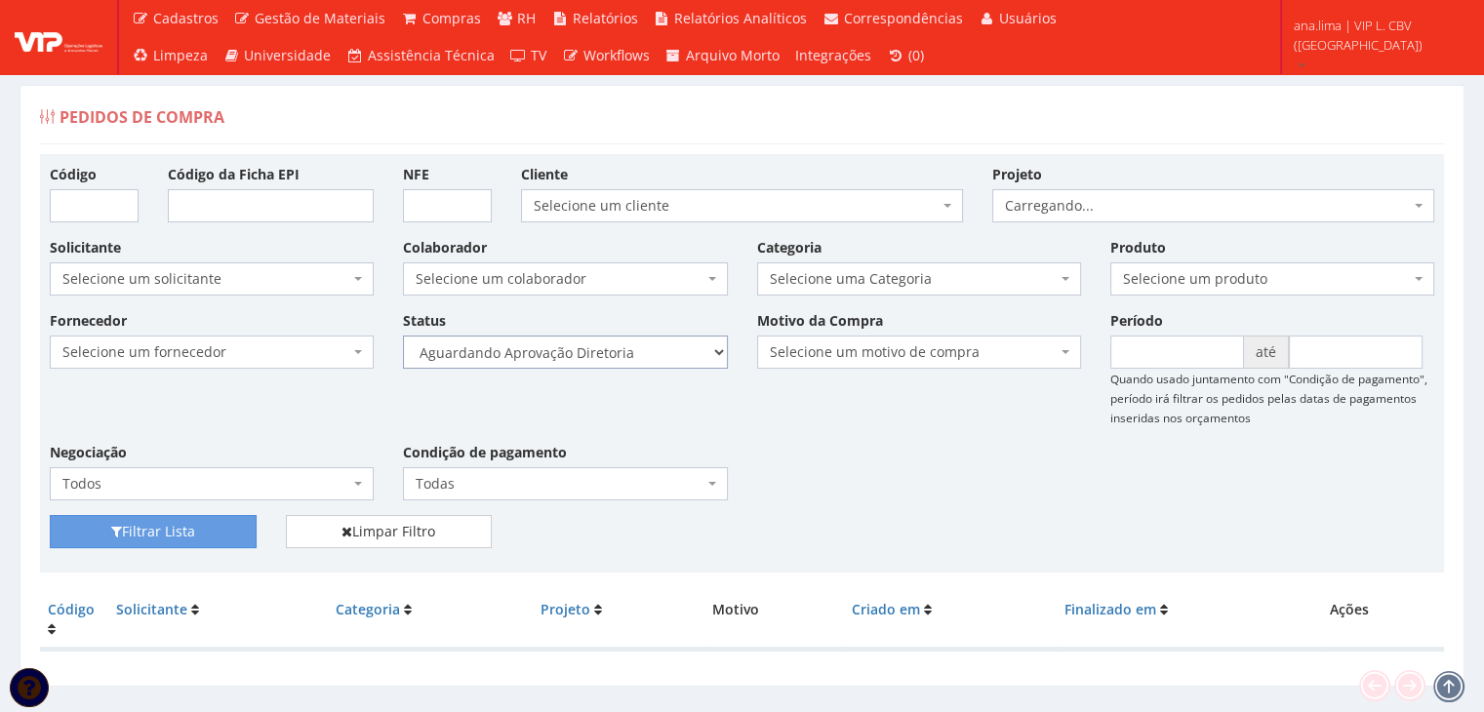
select select "4"
click at [403, 336] on select "Selecione um status Cancelado Aguardando Aprovação Diretoria Pedido Aprovado Ag…" at bounding box center [565, 352] width 324 height 33
click at [88, 535] on button "Filtrar Lista" at bounding box center [153, 531] width 207 height 33
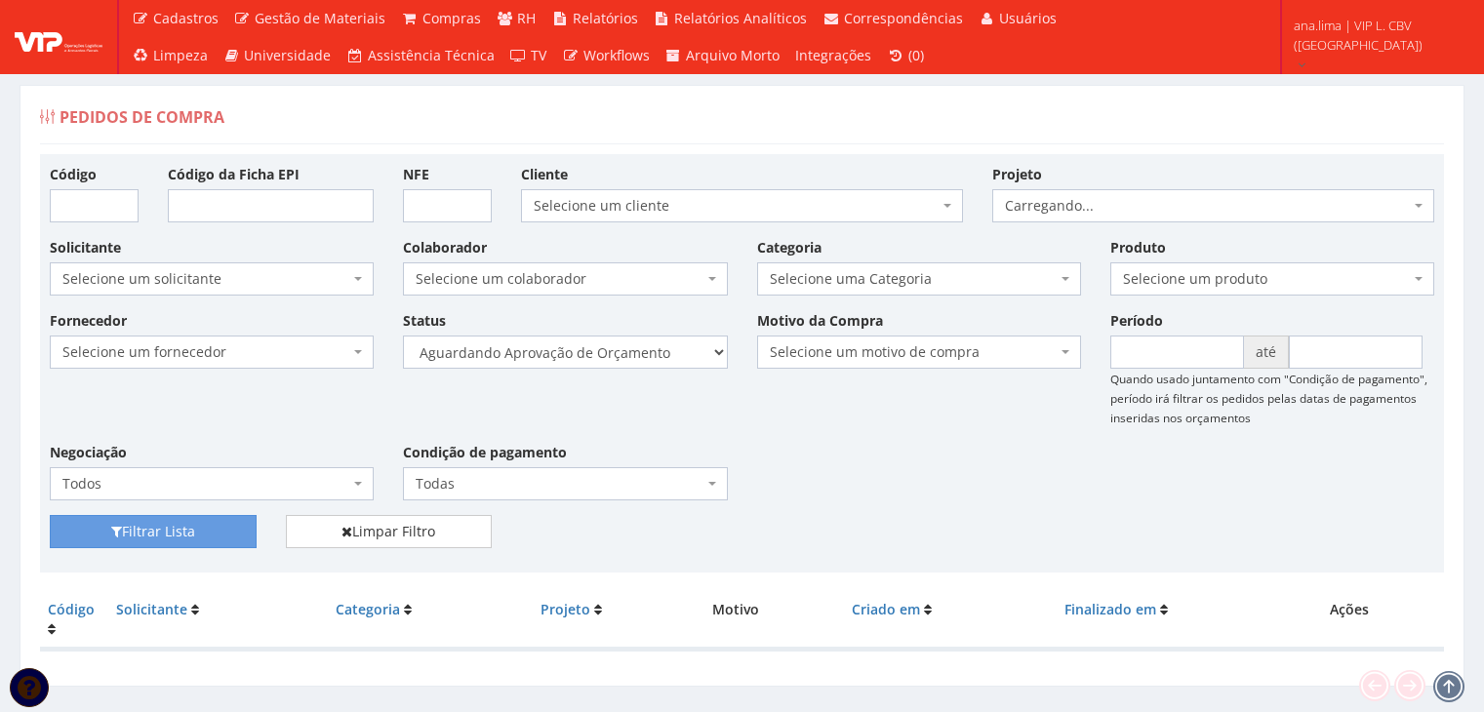
scroll to position [39, 0]
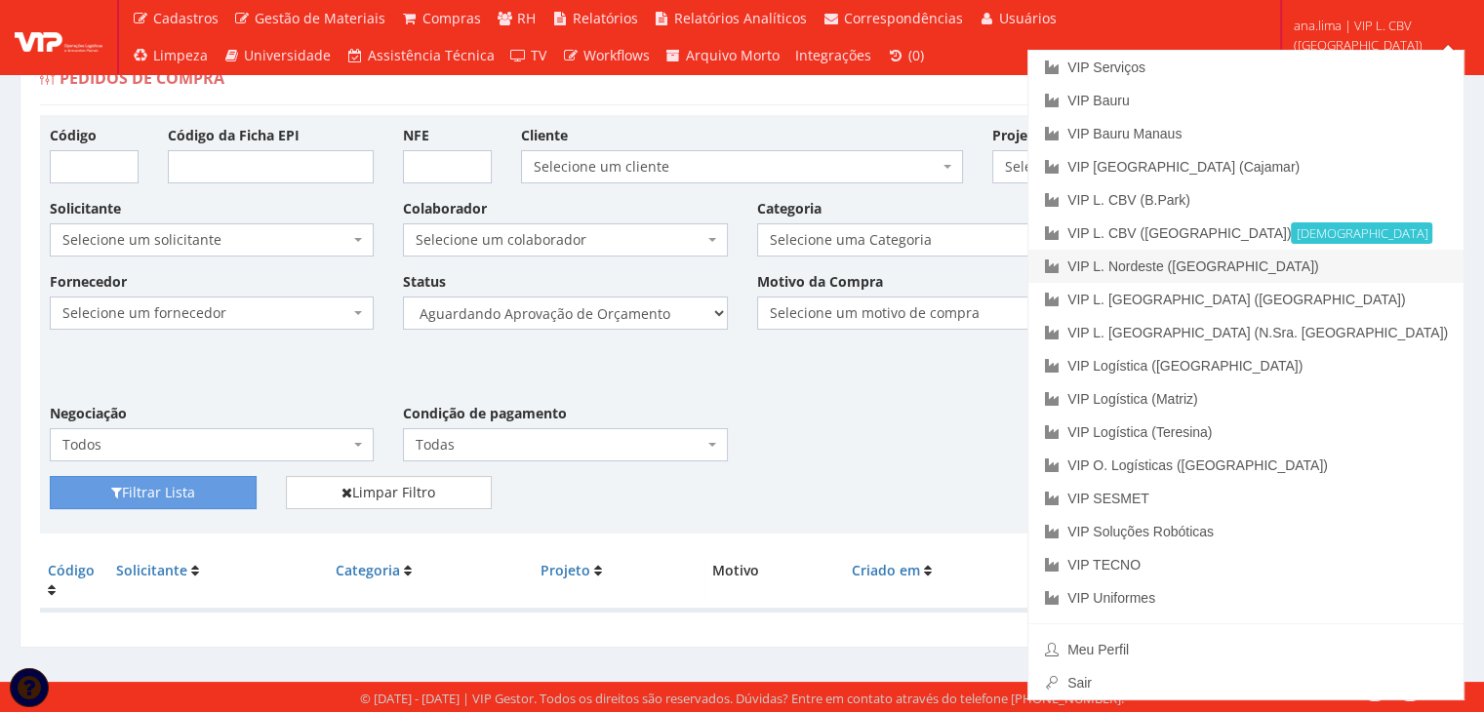
click at [1386, 262] on link "VIP L. Nordeste ([GEOGRAPHIC_DATA])" at bounding box center [1245, 266] width 435 height 33
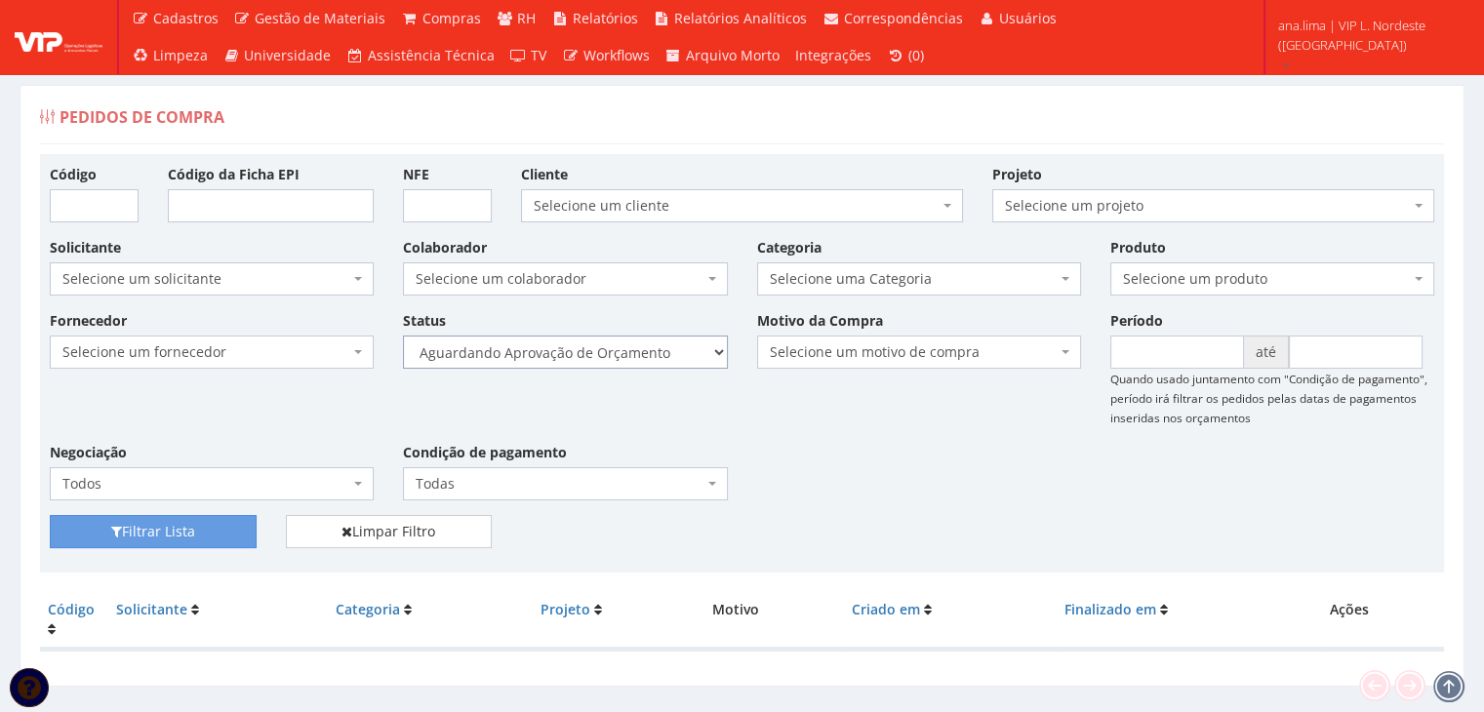
click at [638, 356] on select "Selecione um status Cancelado Aguardando Aprovação Diretoria Pedido Aprovado Ag…" at bounding box center [565, 352] width 324 height 33
select select "1"
click at [403, 336] on select "Selecione um status Cancelado Aguardando Aprovação Diretoria Pedido Aprovado Ag…" at bounding box center [565, 352] width 324 height 33
click at [145, 539] on button "Filtrar Lista" at bounding box center [153, 531] width 207 height 33
click at [620, 347] on select "Selecione um status Cancelado Aguardando Aprovação Diretoria Pedido Aprovado Ag…" at bounding box center [565, 352] width 324 height 33
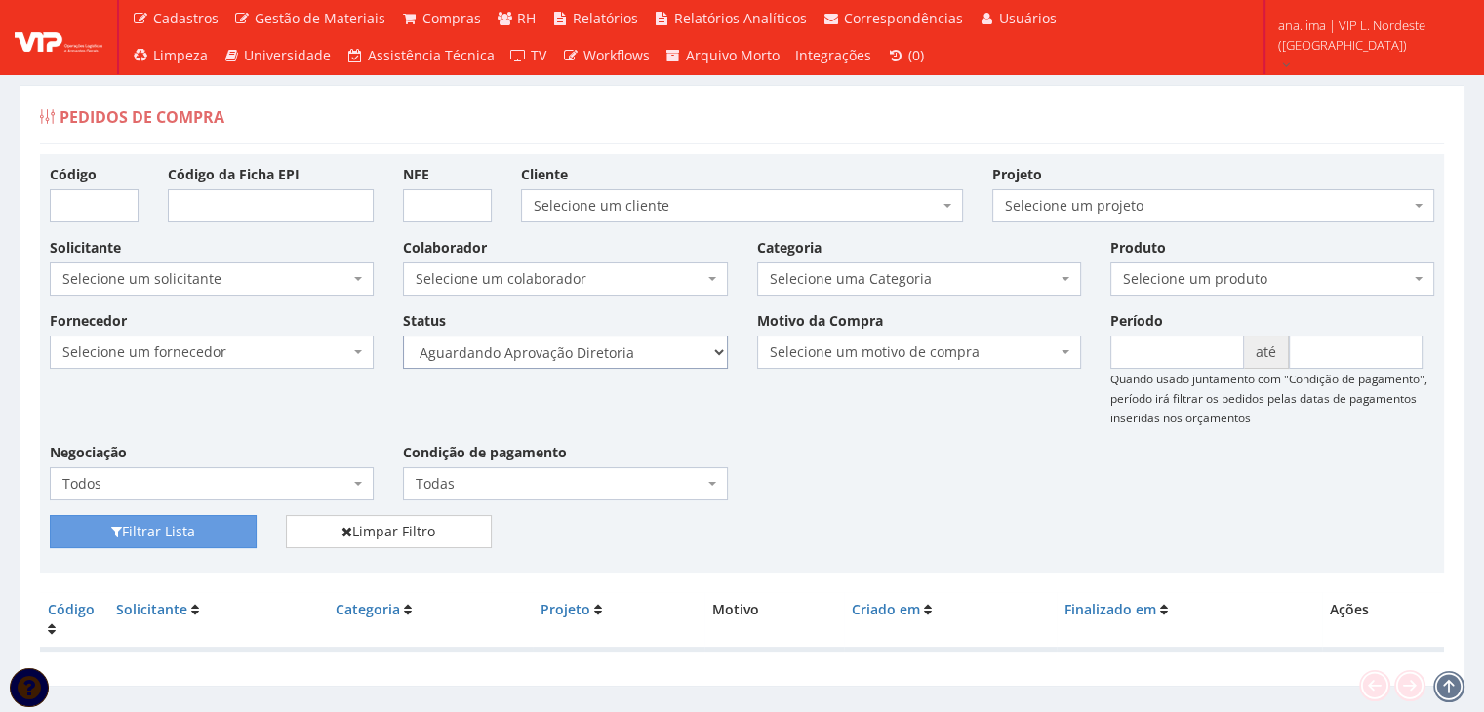
select select "4"
click at [403, 336] on select "Selecione um status Cancelado Aguardando Aprovação Diretoria Pedido Aprovado Ag…" at bounding box center [565, 352] width 324 height 33
drag, startPoint x: 154, startPoint y: 542, endPoint x: 389, endPoint y: 517, distance: 236.4
click at [156, 542] on button "Filtrar Lista" at bounding box center [153, 531] width 207 height 33
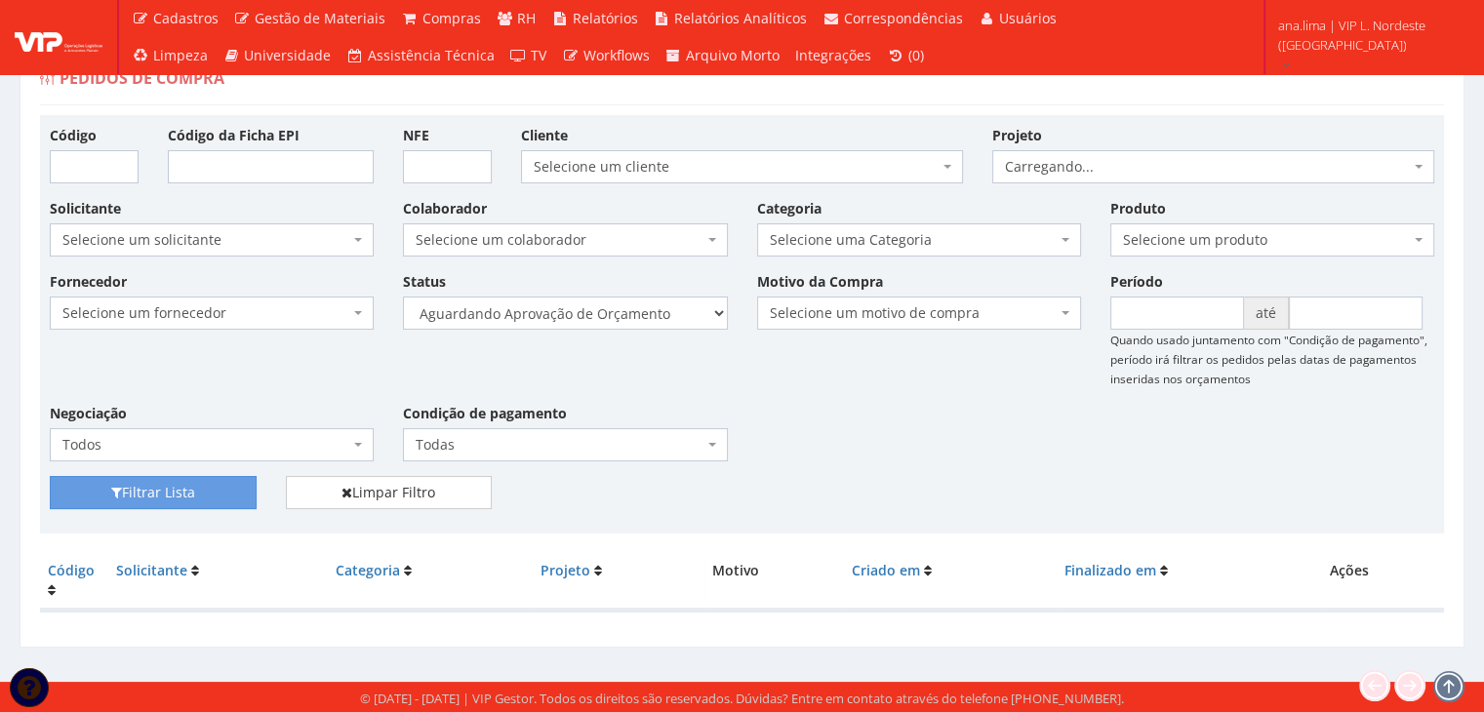
scroll to position [39, 0]
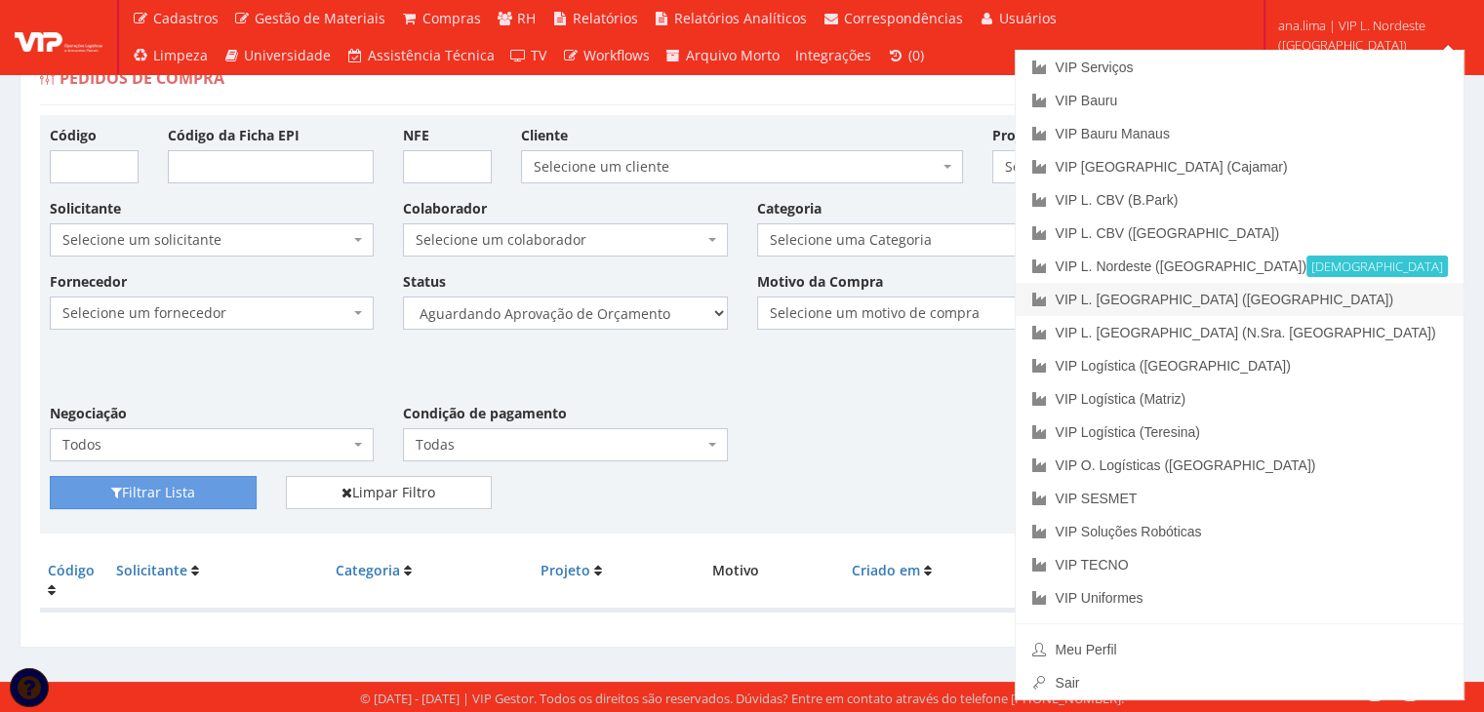
click at [1368, 305] on link "VIP L. [GEOGRAPHIC_DATA] ([GEOGRAPHIC_DATA])" at bounding box center [1239, 299] width 448 height 33
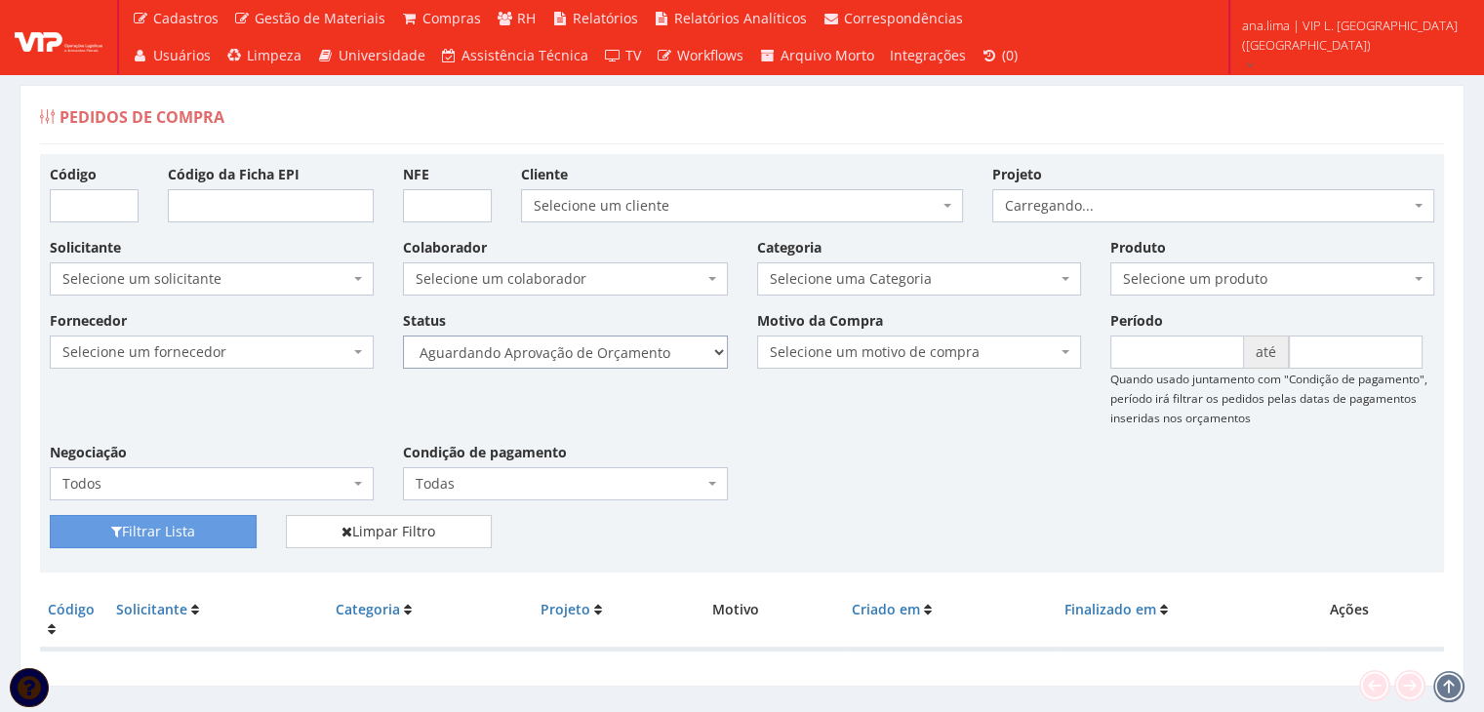
drag, startPoint x: 658, startPoint y: 352, endPoint x: 649, endPoint y: 365, distance: 16.0
click at [658, 353] on select "Selecione um status Cancelado Aguardando Aprovação Diretoria Pedido Aprovado Ag…" at bounding box center [565, 352] width 324 height 33
select select "1"
click at [403, 336] on select "Selecione um status Cancelado Aguardando Aprovação Diretoria Pedido Aprovado Ag…" at bounding box center [565, 352] width 324 height 33
click at [198, 525] on button "Filtrar Lista" at bounding box center [153, 531] width 207 height 33
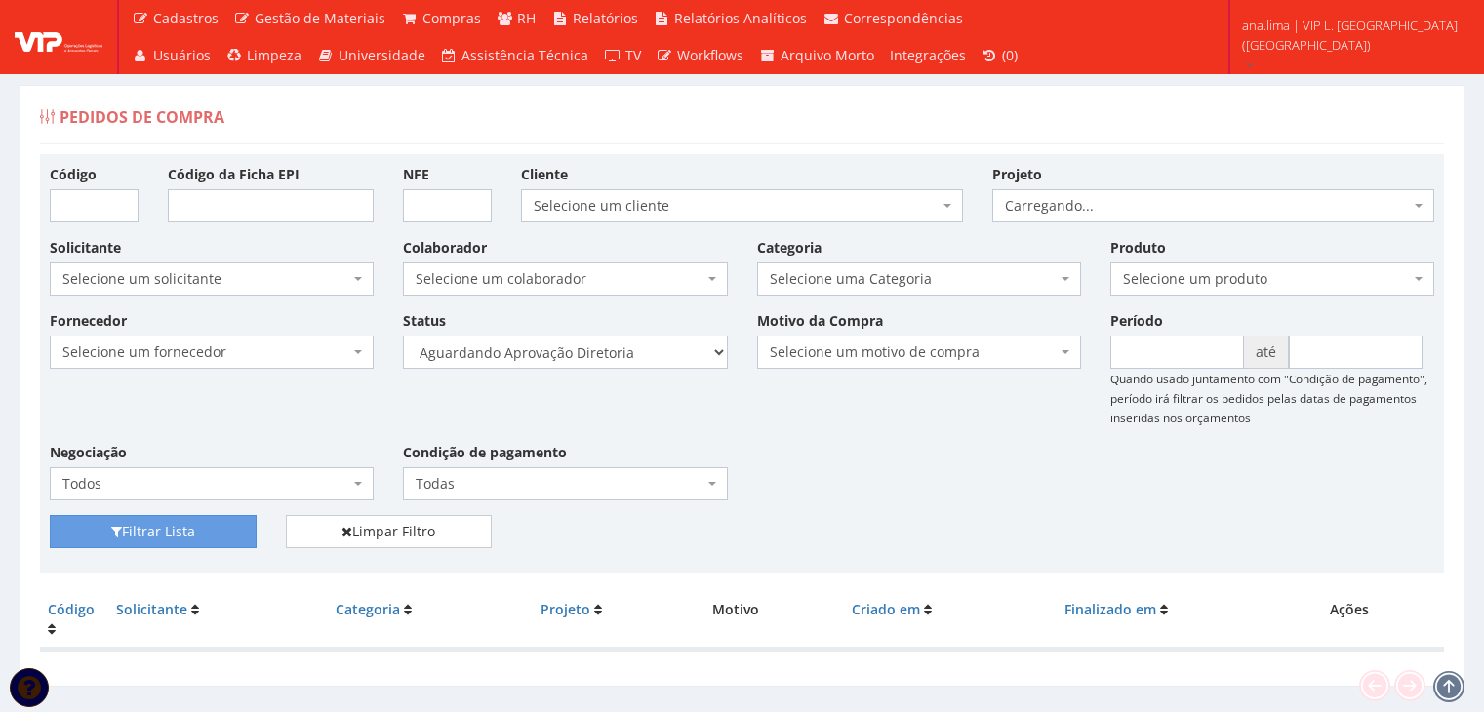
click at [608, 354] on select "Selecione um status Cancelado Aguardando Aprovação Diretoria Pedido Aprovado Ag…" at bounding box center [565, 352] width 324 height 33
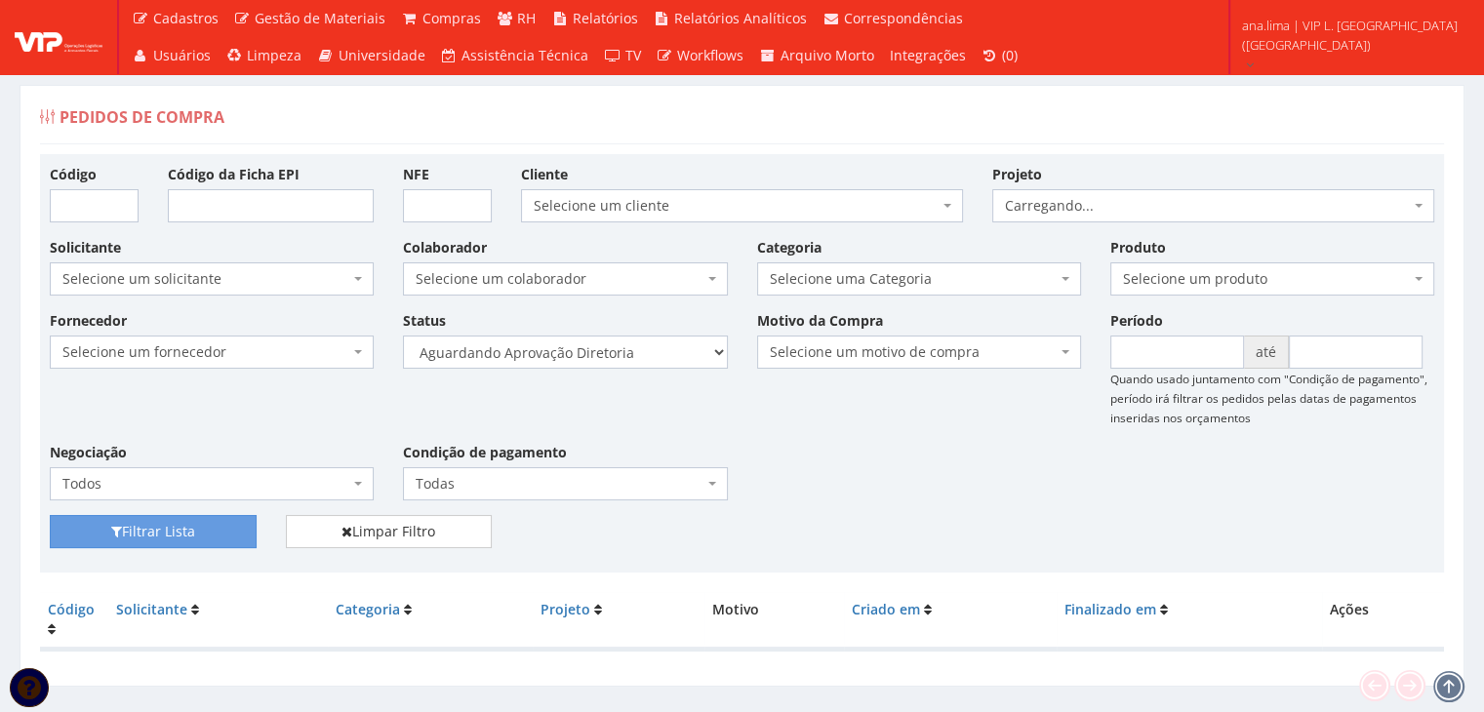
select select "4"
click at [403, 336] on select "Selecione um status Cancelado Aguardando Aprovação Diretoria Pedido Aprovado Ag…" at bounding box center [565, 352] width 324 height 33
click at [144, 535] on button "Filtrar Lista" at bounding box center [153, 531] width 207 height 33
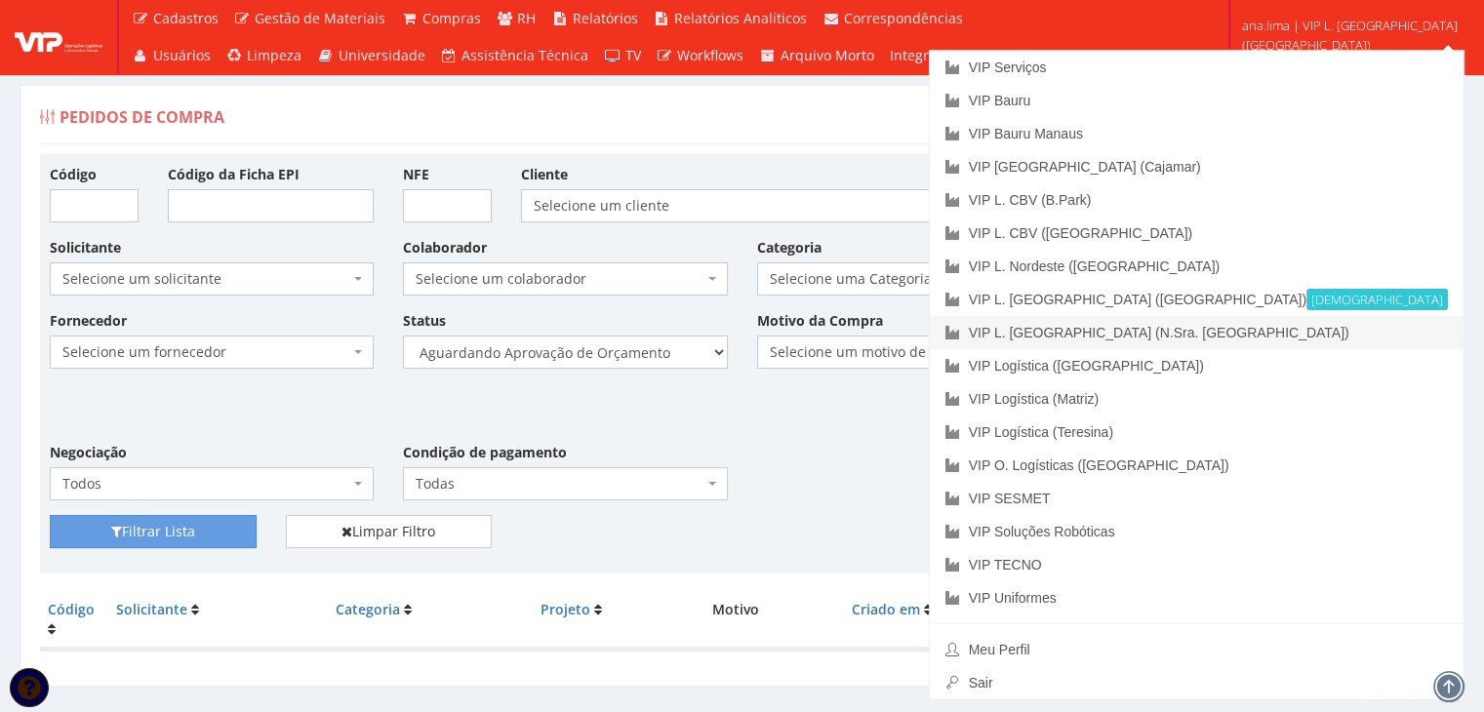
click at [1377, 336] on link "VIP L. [GEOGRAPHIC_DATA] (N.Sra. [GEOGRAPHIC_DATA])" at bounding box center [1197, 332] width 534 height 33
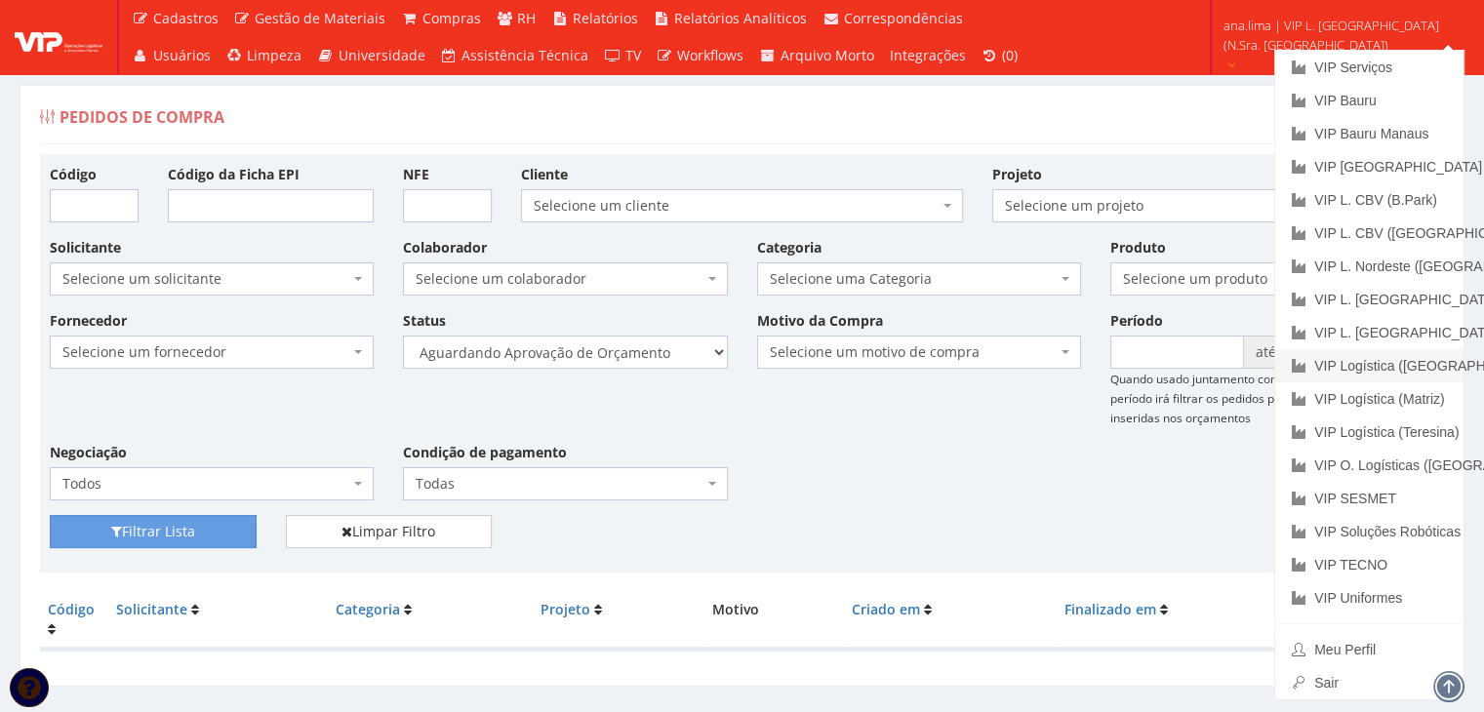
click at [1384, 363] on link "VIP Logística ([GEOGRAPHIC_DATA])" at bounding box center [1369, 365] width 188 height 33
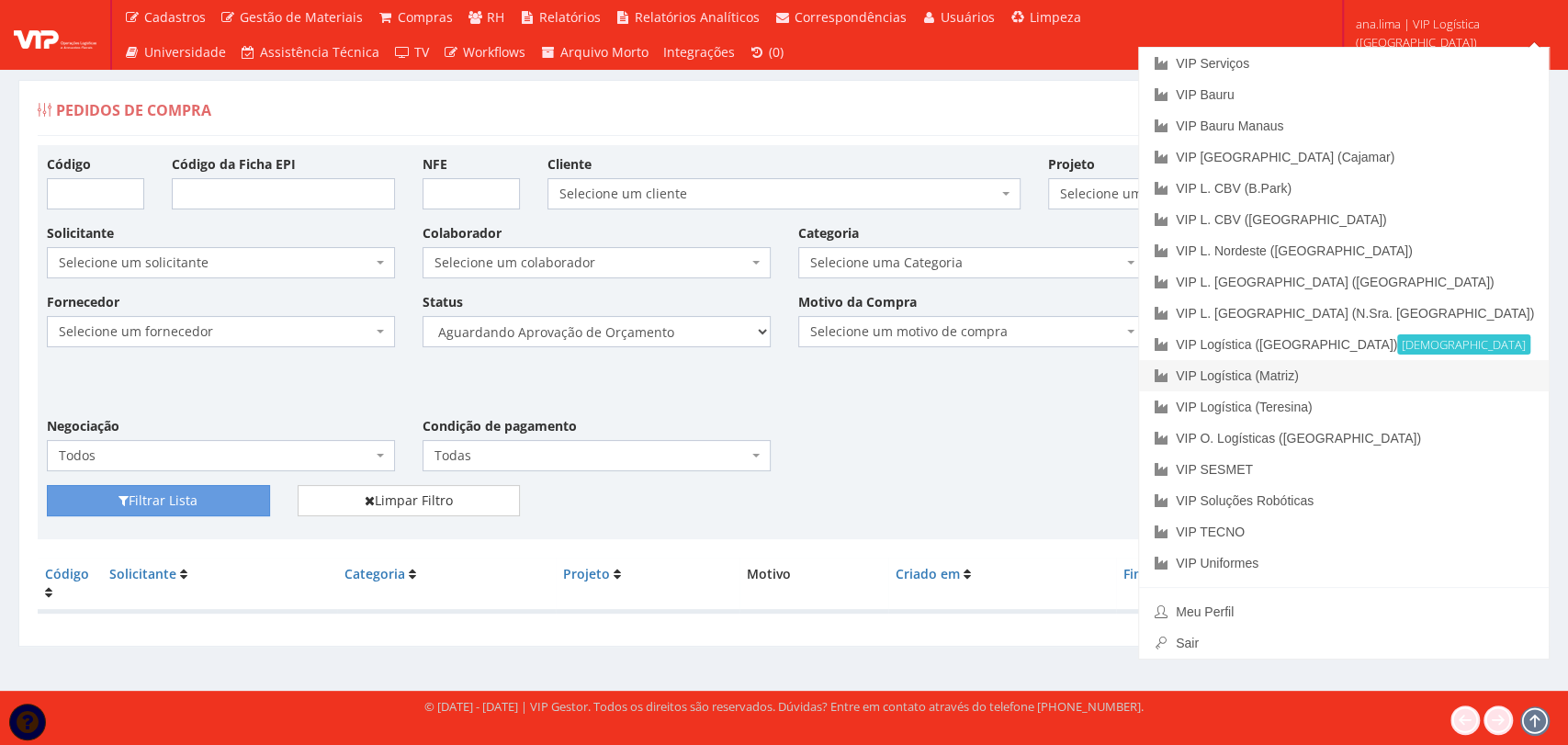
click at [1441, 378] on link "VIP Logística (Matriz)" at bounding box center [1343, 375] width 410 height 31
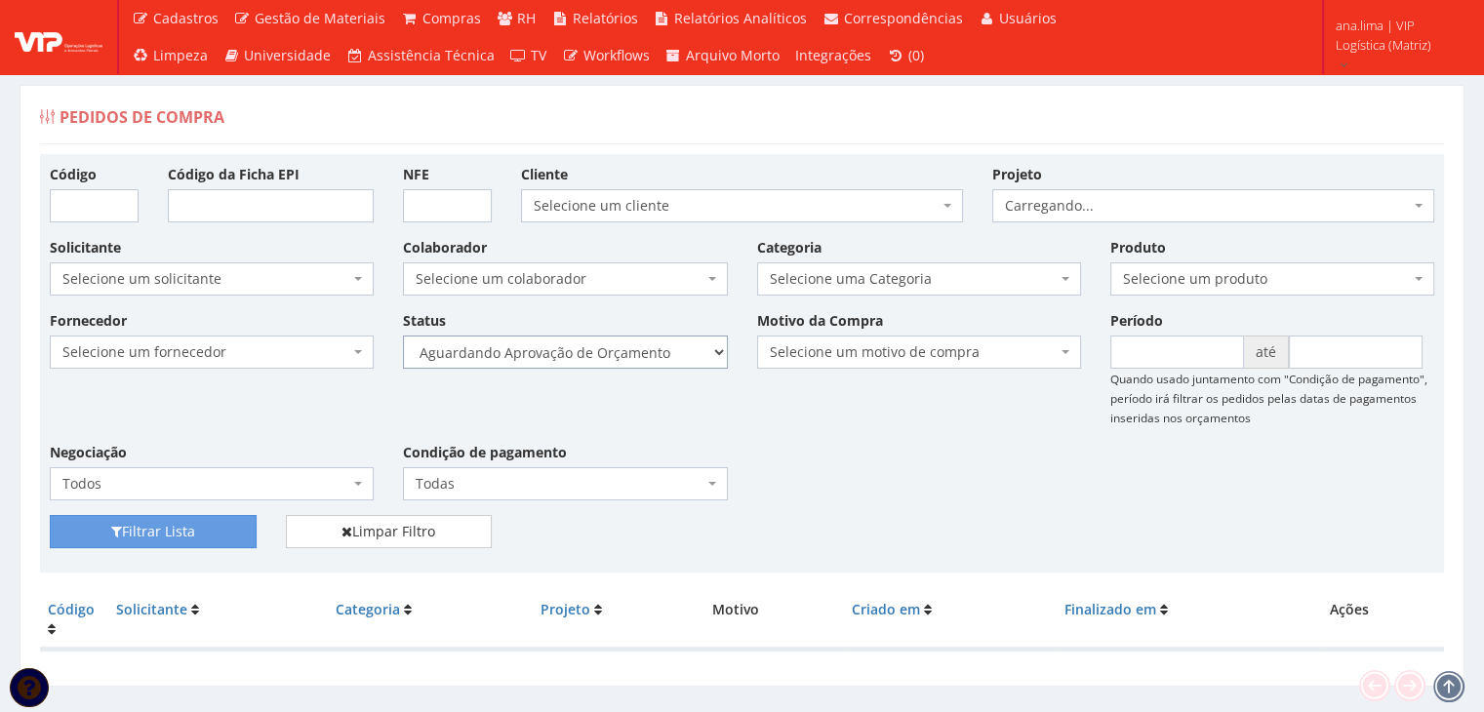
drag, startPoint x: 0, startPoint y: 0, endPoint x: 615, endPoint y: 364, distance: 714.9
click at [615, 354] on select "Selecione um status Cancelado Aguardando Aprovação Diretoria Pedido Aprovado Ag…" at bounding box center [565, 352] width 324 height 33
select select "1"
click at [403, 336] on select "Selecione um status Cancelado Aguardando Aprovação Diretoria Pedido Aprovado Ag…" at bounding box center [565, 352] width 324 height 33
click at [191, 532] on button "Filtrar Lista" at bounding box center [153, 531] width 207 height 33
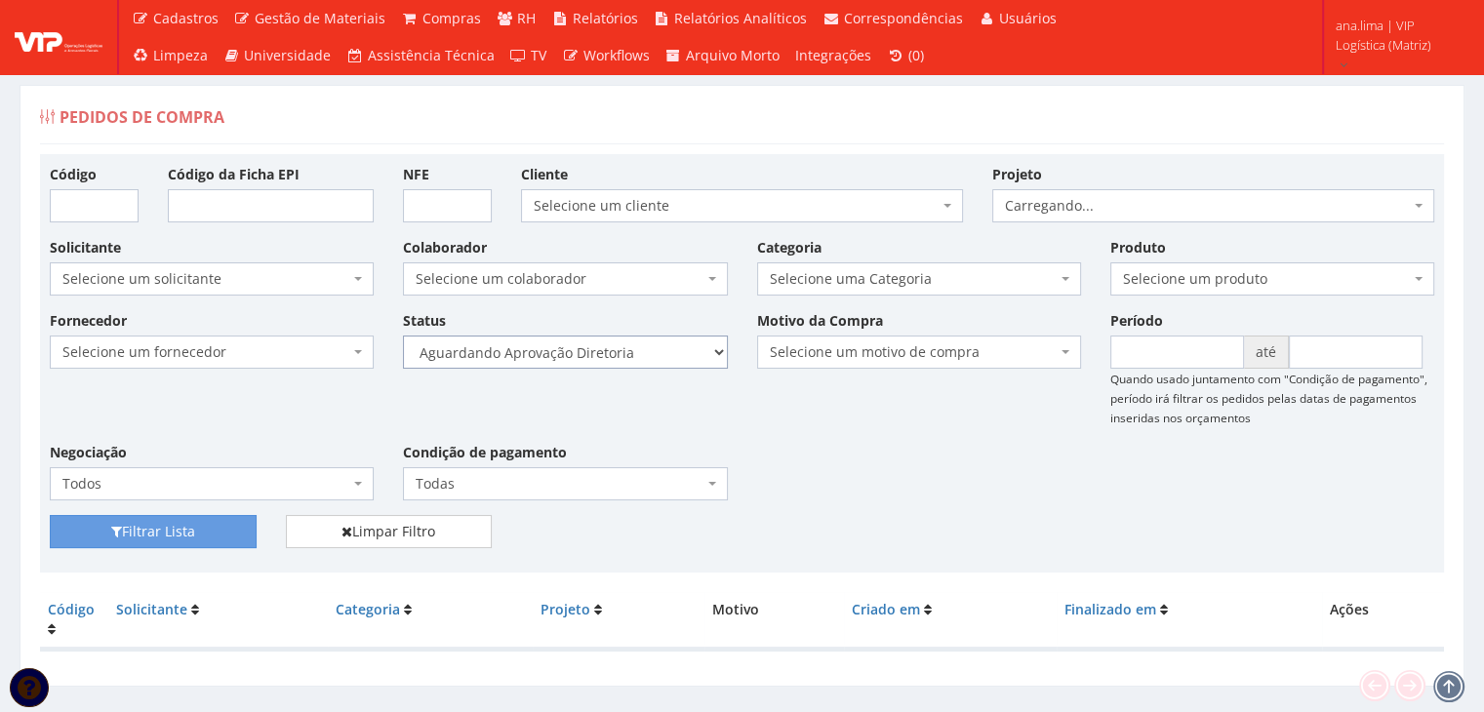
click at [631, 354] on select "Selecione um status Cancelado Aguardando Aprovação Diretoria Pedido Aprovado Ag…" at bounding box center [565, 352] width 324 height 33
select select "4"
click at [403, 336] on select "Selecione um status Cancelado Aguardando Aprovação Diretoria Pedido Aprovado Ag…" at bounding box center [565, 352] width 324 height 33
click at [231, 535] on button "Filtrar Lista" at bounding box center [153, 531] width 207 height 33
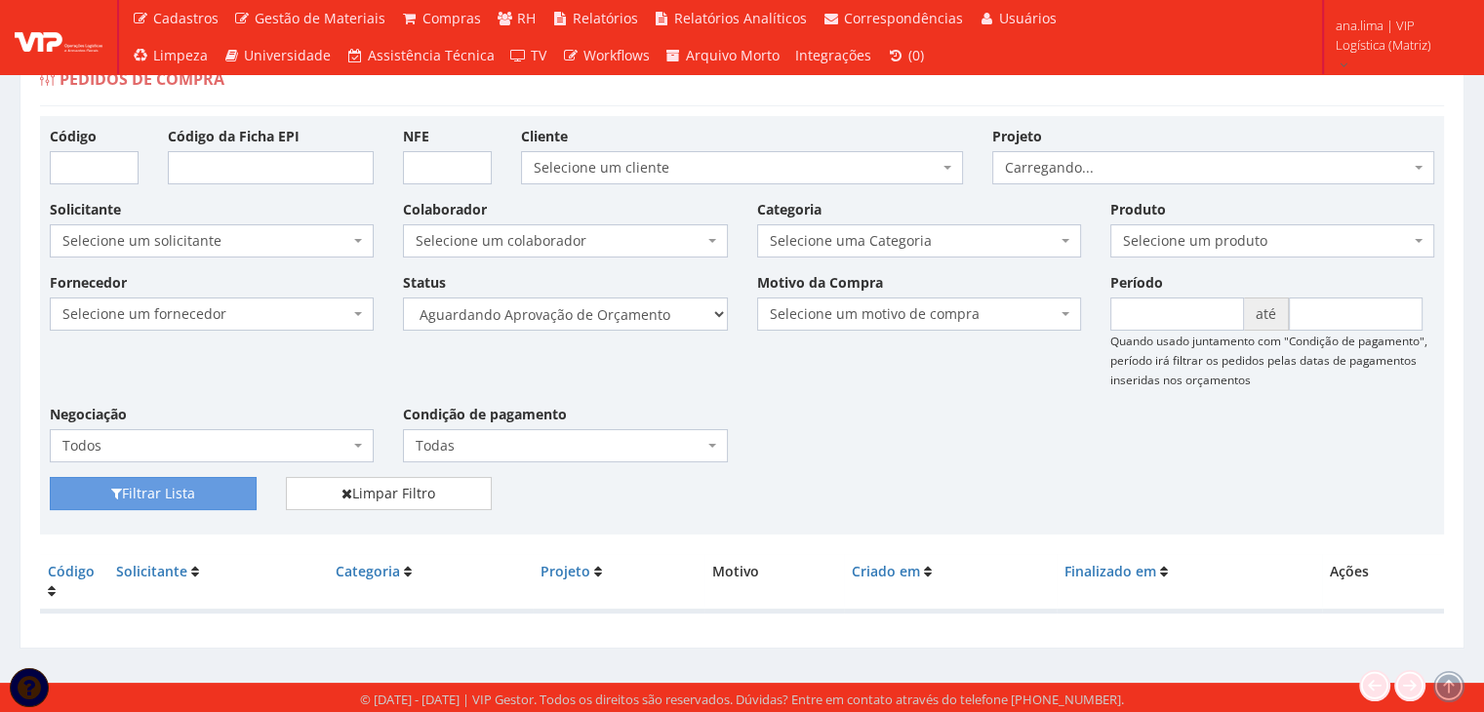
scroll to position [39, 0]
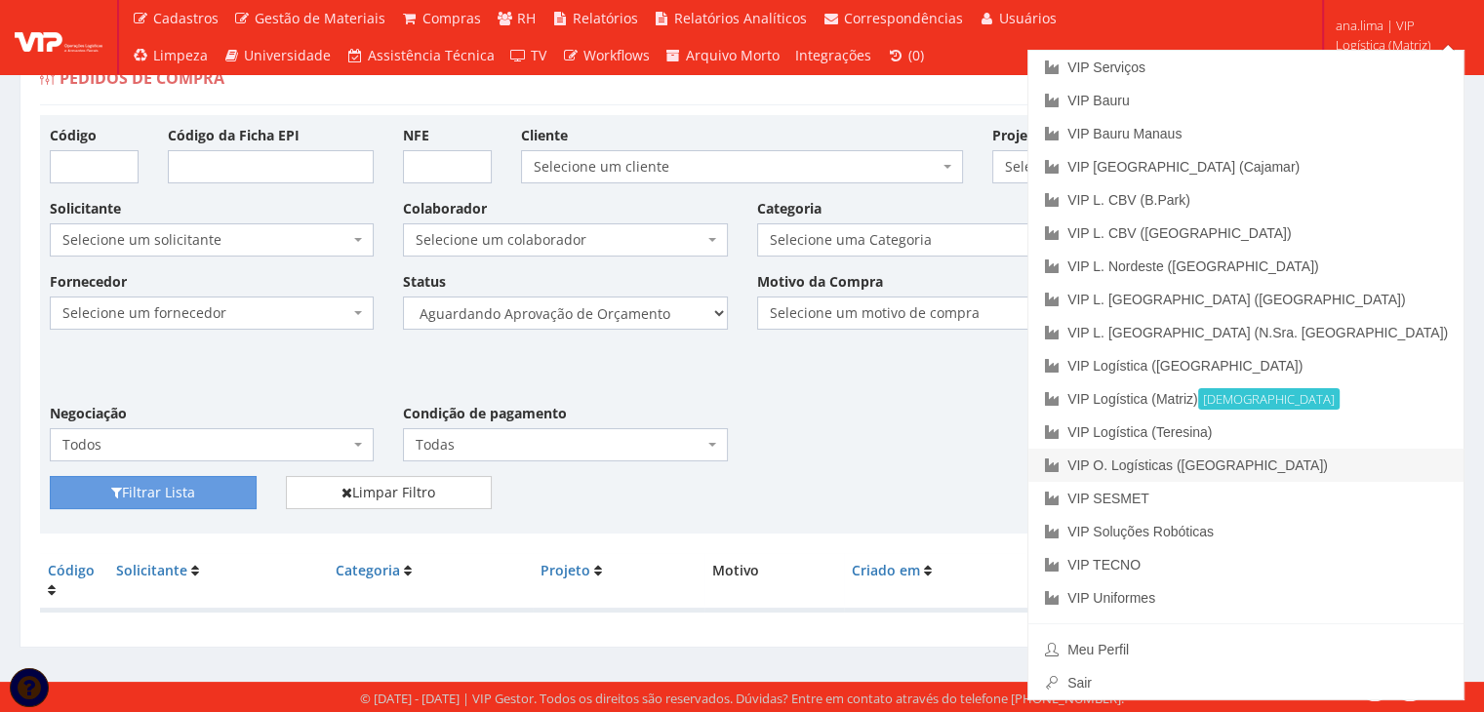
click at [1353, 465] on link "VIP O. Logísticas ([GEOGRAPHIC_DATA])" at bounding box center [1245, 465] width 435 height 33
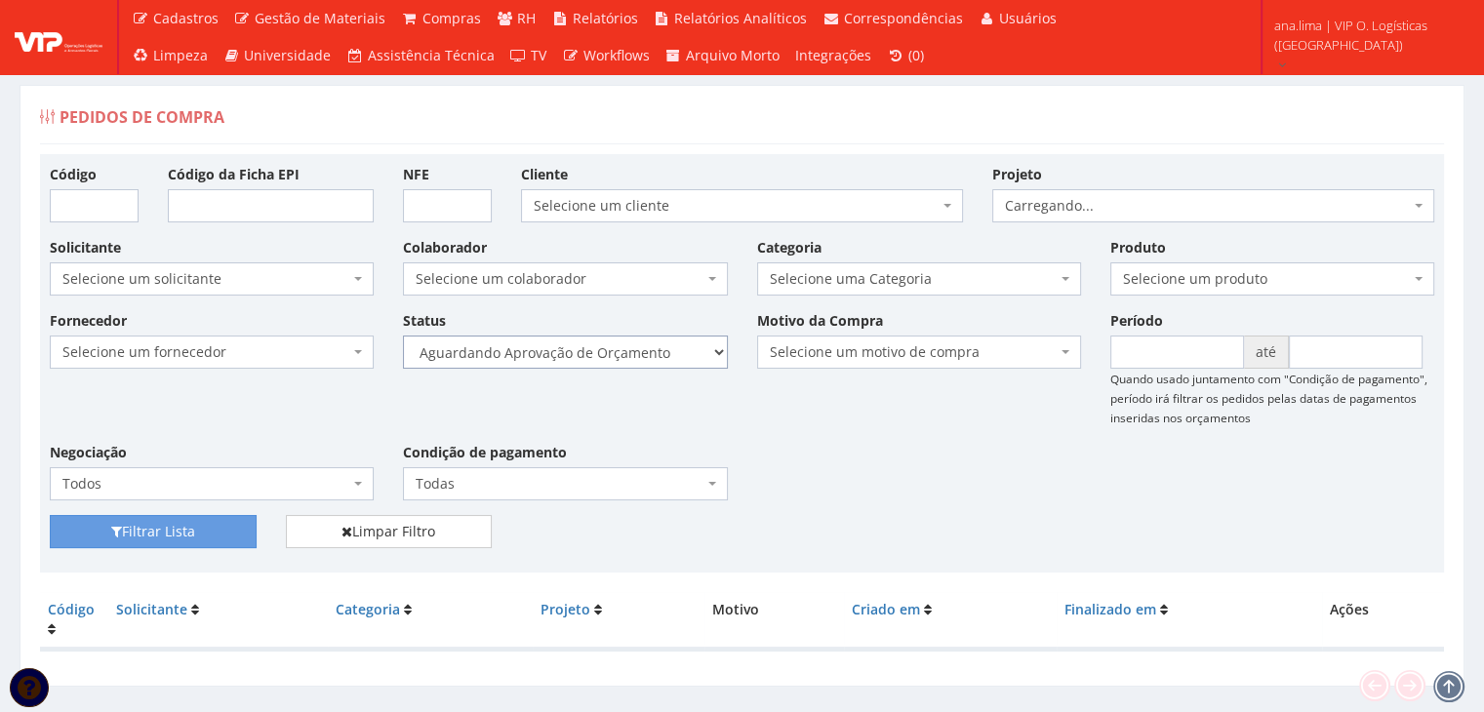
click at [644, 359] on select "Selecione um status Cancelado Aguardando Aprovação Diretoria Pedido Aprovado Ag…" at bounding box center [565, 352] width 324 height 33
select select "1"
click at [403, 336] on select "Selecione um status Cancelado Aguardando Aprovação Diretoria Pedido Aprovado Ag…" at bounding box center [565, 352] width 324 height 33
click at [240, 531] on button "Filtrar Lista" at bounding box center [153, 531] width 207 height 33
click at [638, 352] on select "Selecione um status Cancelado Aguardando Aprovação Diretoria Pedido Aprovado Ag…" at bounding box center [565, 352] width 324 height 33
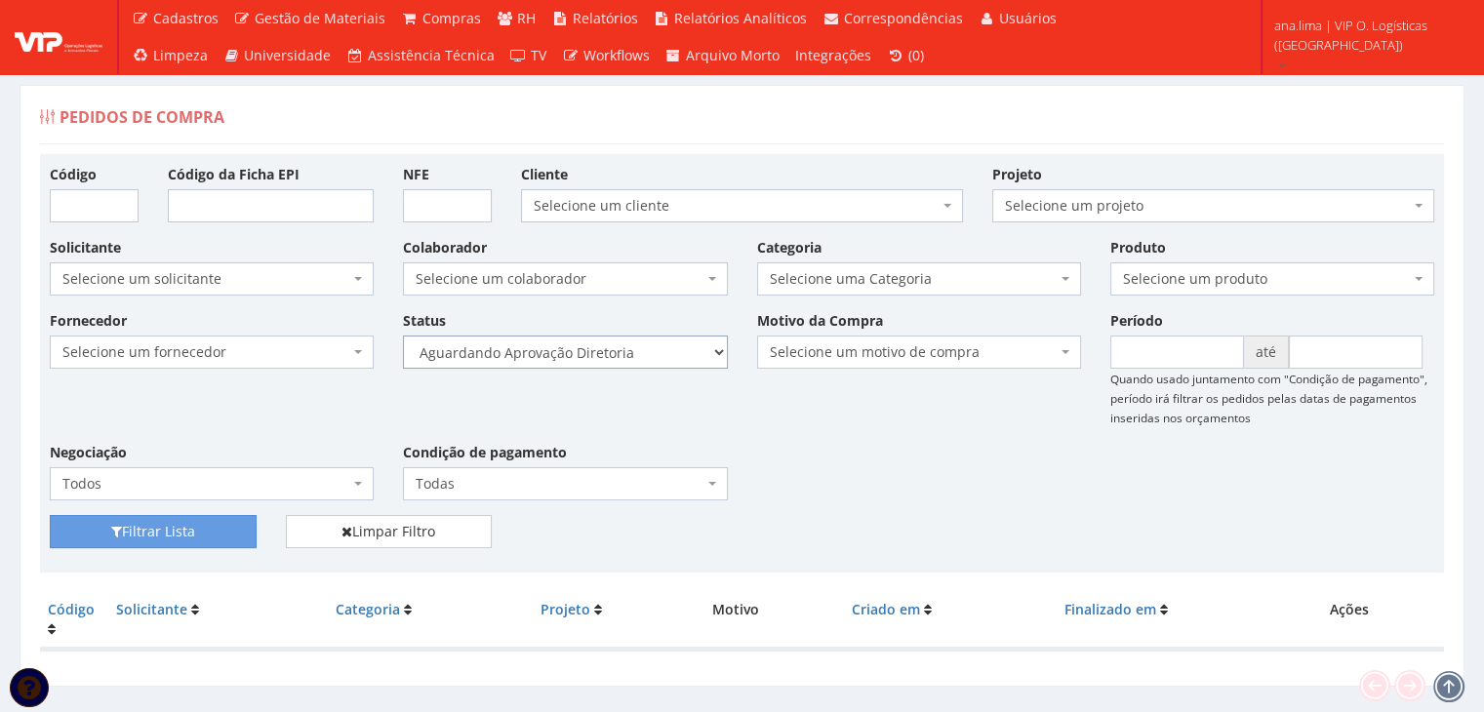
select select "4"
click at [403, 336] on select "Selecione um status Cancelado Aguardando Aprovação Diretoria Pedido Aprovado Ag…" at bounding box center [565, 352] width 324 height 33
click at [218, 536] on button "Filtrar Lista" at bounding box center [153, 531] width 207 height 33
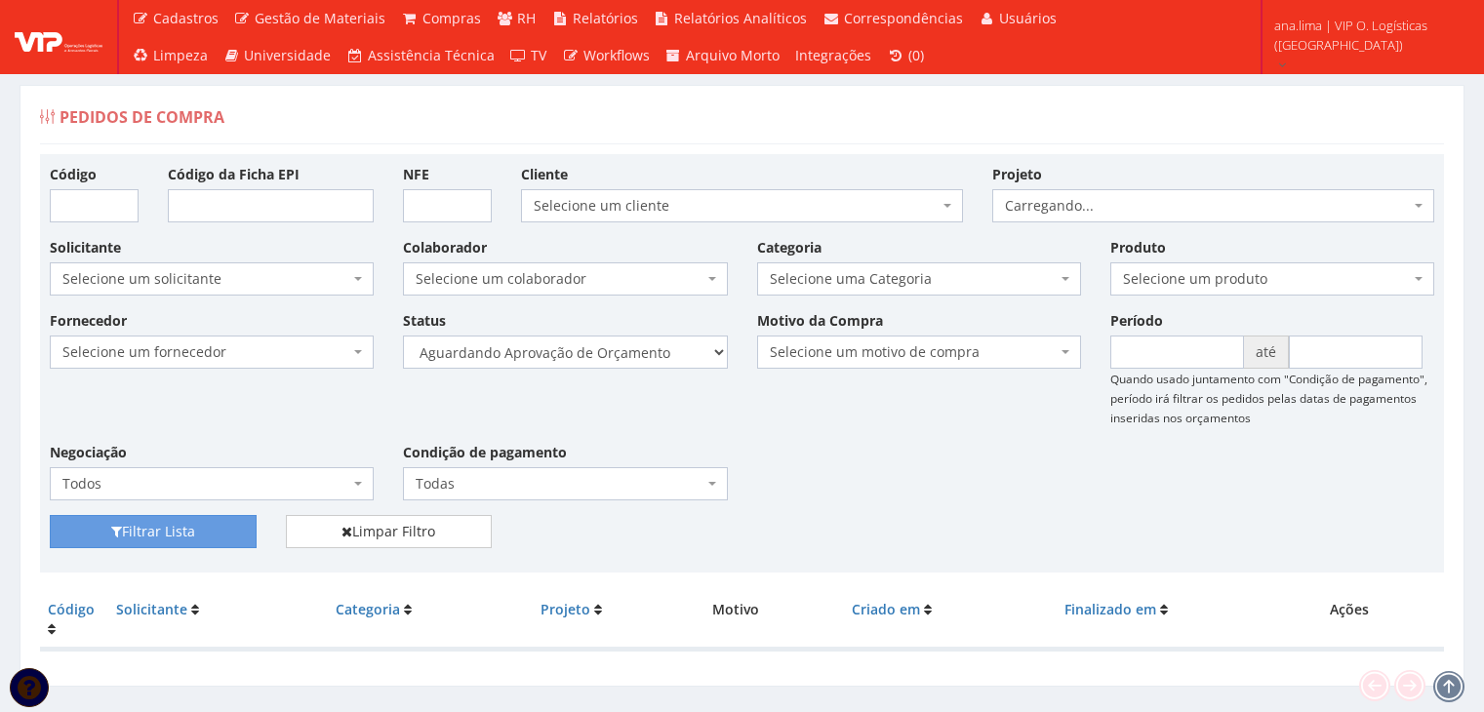
scroll to position [39, 0]
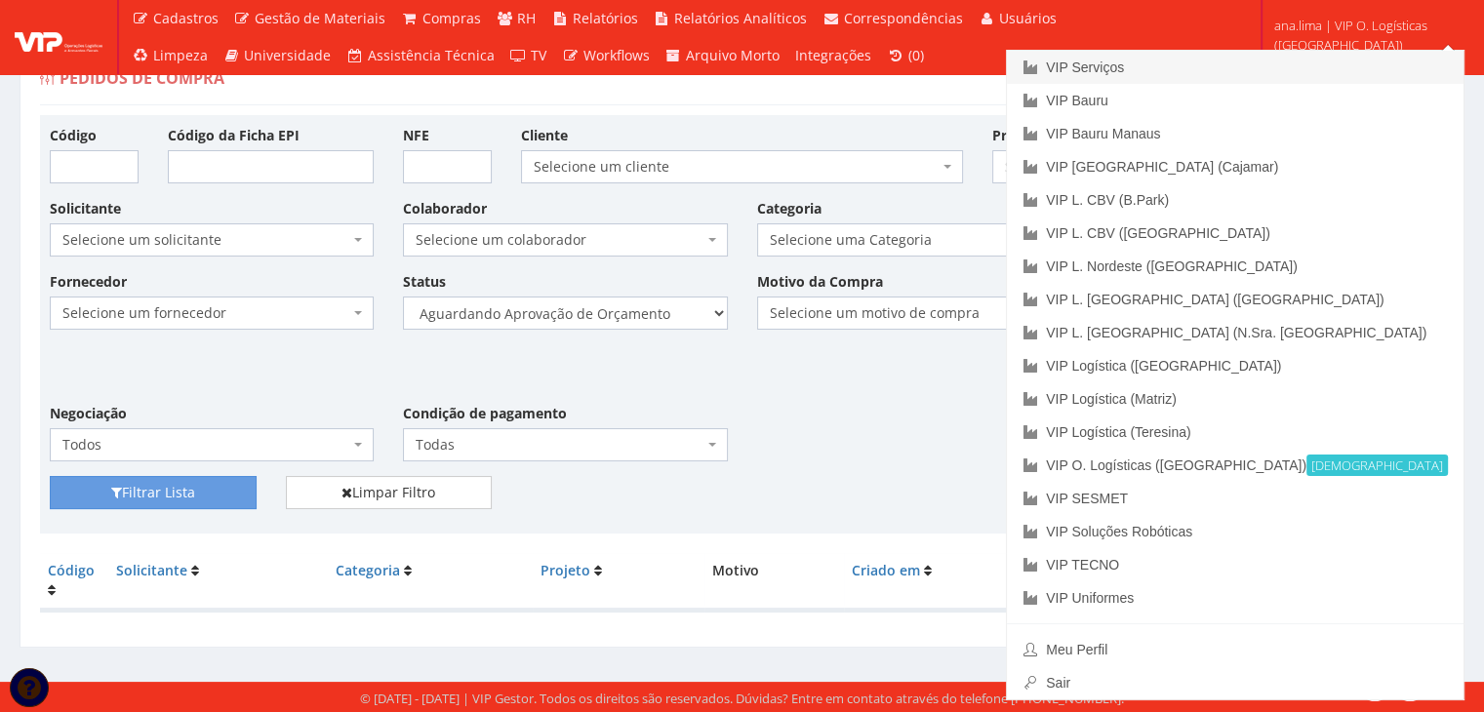
click at [1292, 67] on link "VIP Serviços" at bounding box center [1235, 67] width 456 height 33
